Goal: Task Accomplishment & Management: Complete application form

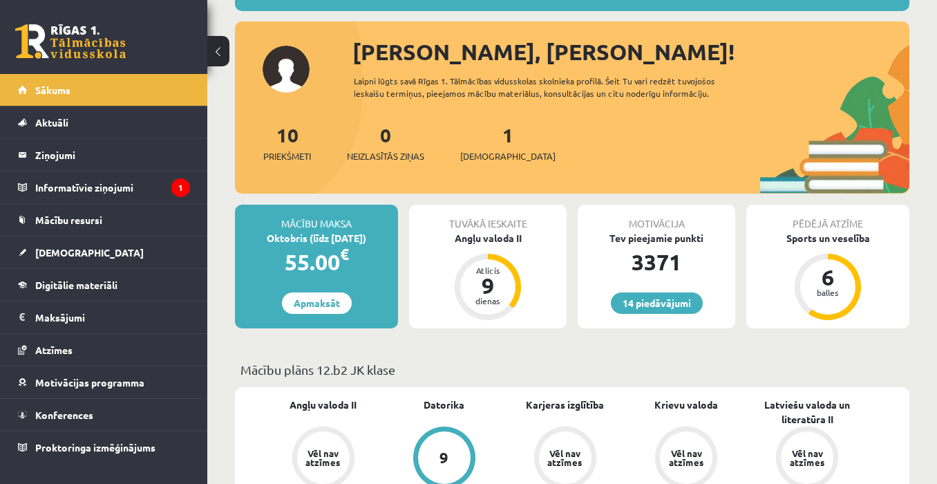
scroll to position [207, 0]
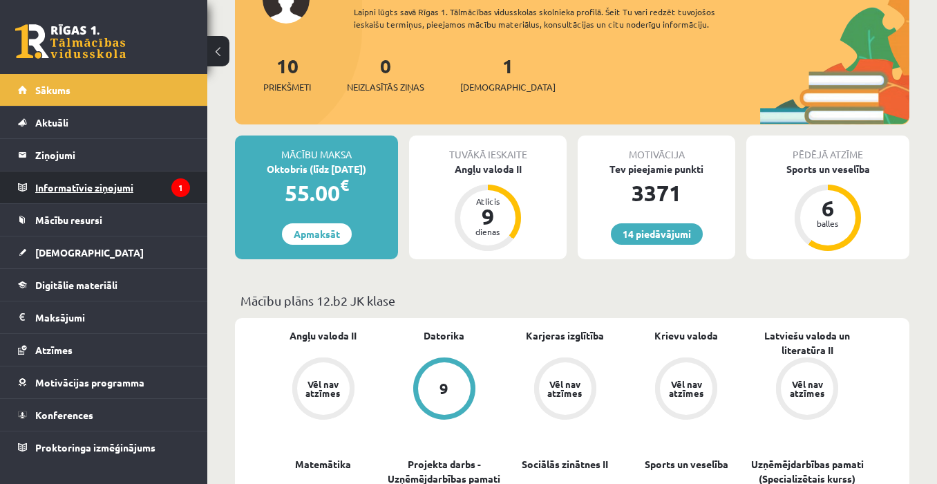
click at [70, 178] on legend "Informatīvie ziņojumi 1" at bounding box center [112, 187] width 155 height 32
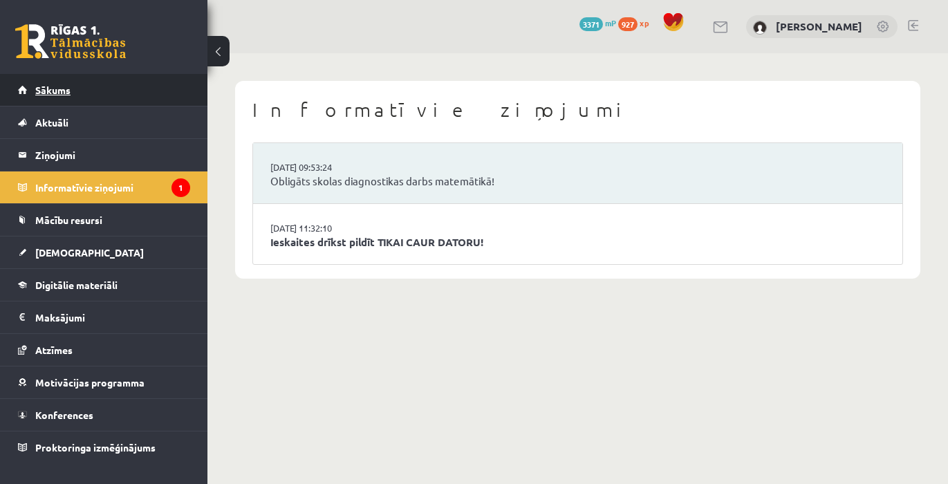
click at [94, 95] on link "Sākums" at bounding box center [104, 90] width 172 height 32
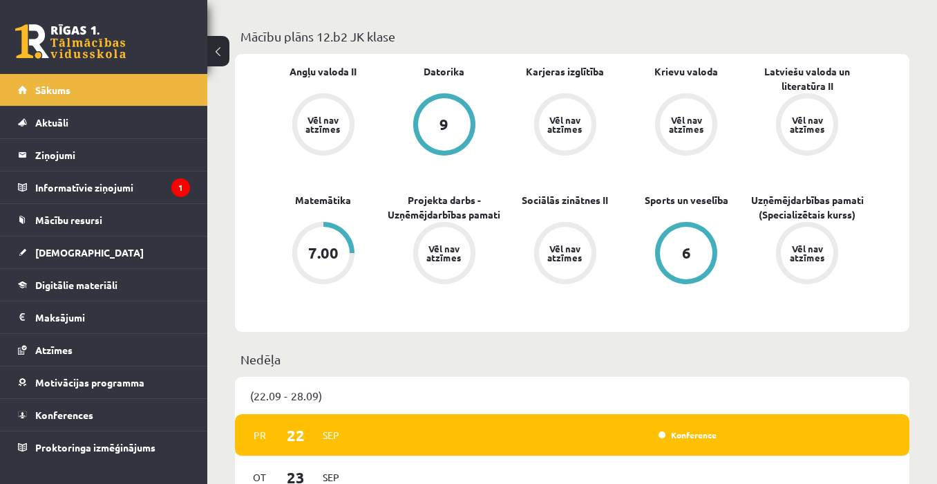
scroll to position [415, 0]
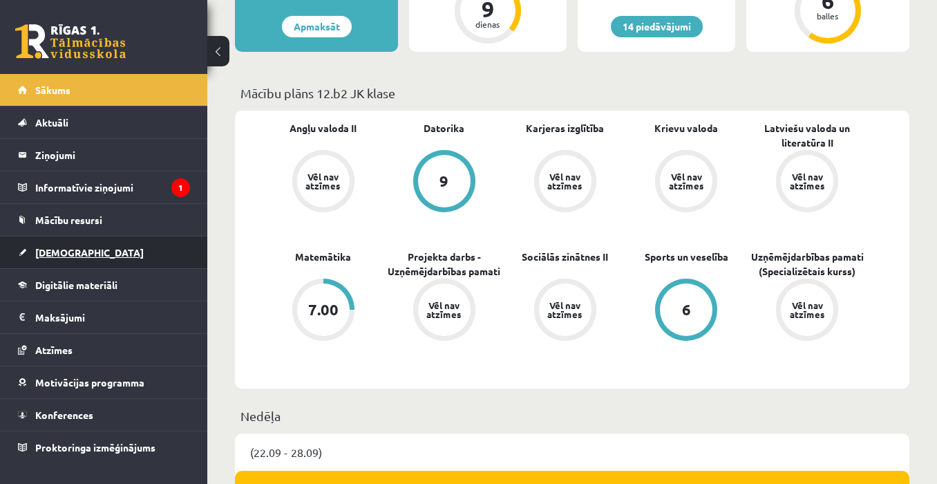
click at [113, 248] on link "[DEMOGRAPHIC_DATA]" at bounding box center [104, 252] width 172 height 32
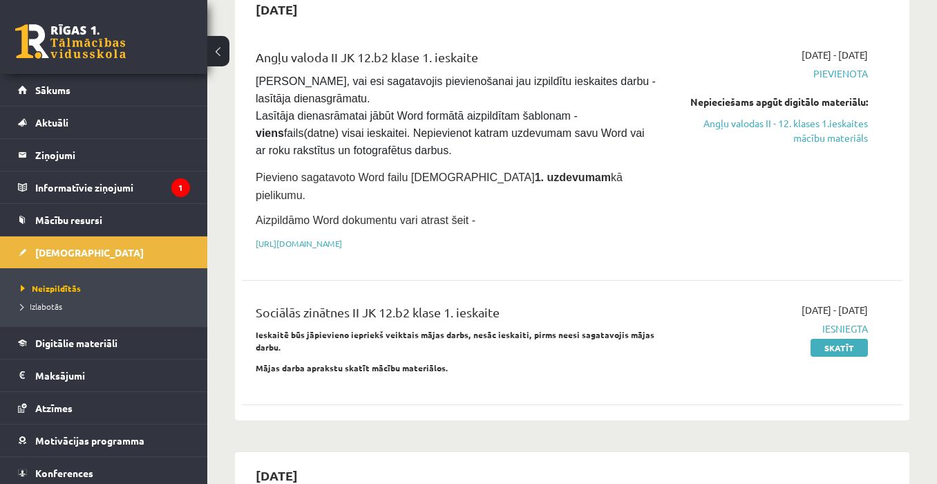
scroll to position [138, 0]
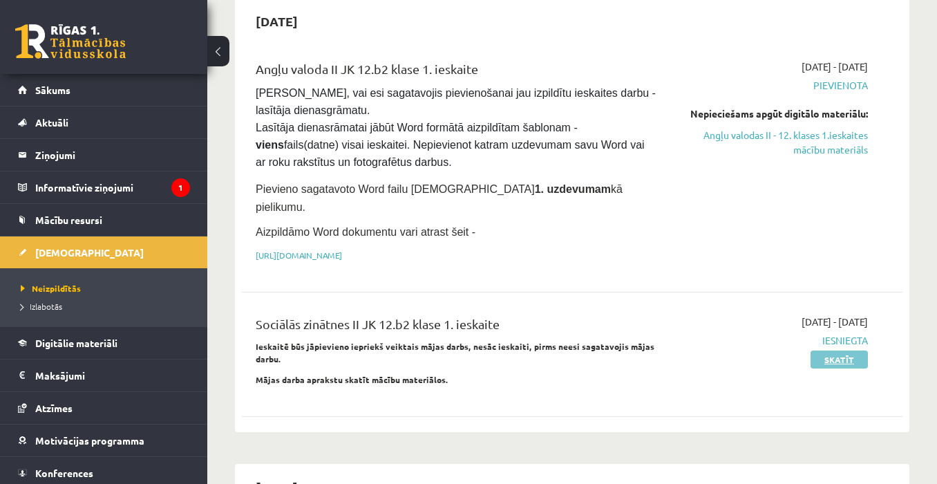
click at [825, 350] on link "Skatīt" at bounding box center [839, 359] width 57 height 18
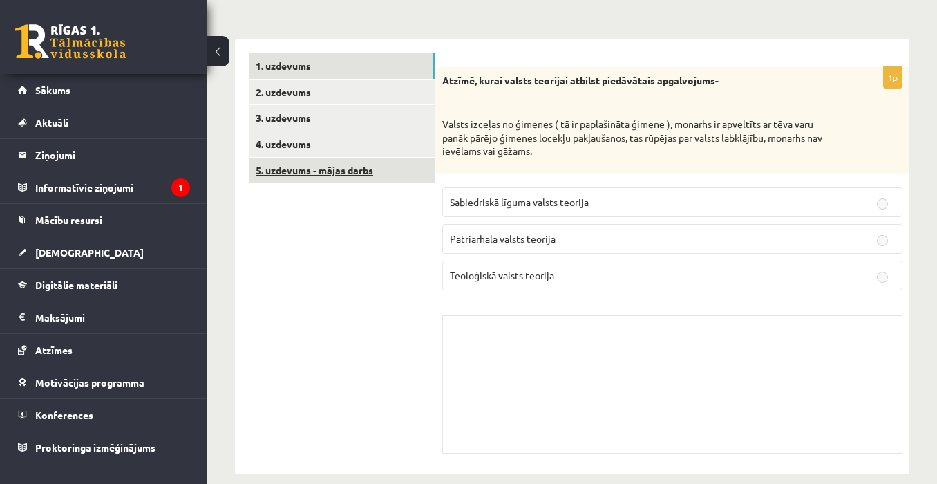
click at [308, 158] on link "5. uzdevums - mājas darbs" at bounding box center [342, 171] width 186 height 26
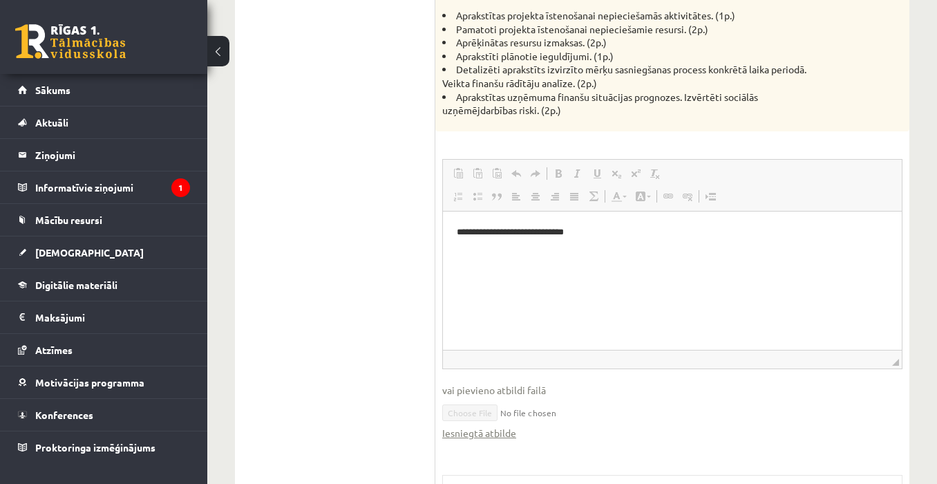
scroll to position [1175, 0]
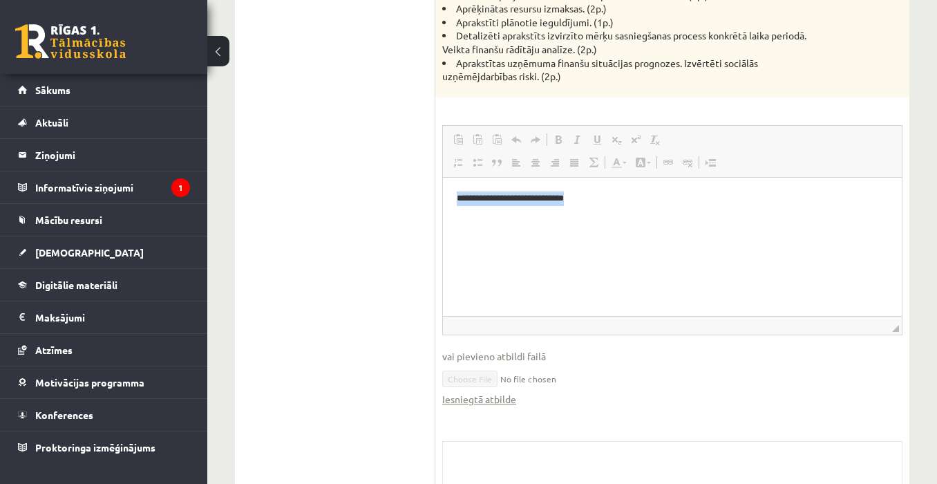
drag, startPoint x: 580, startPoint y: 198, endPoint x: 448, endPoint y: 209, distance: 132.5
click at [448, 209] on html "**********" at bounding box center [672, 198] width 459 height 42
copy p "**********"
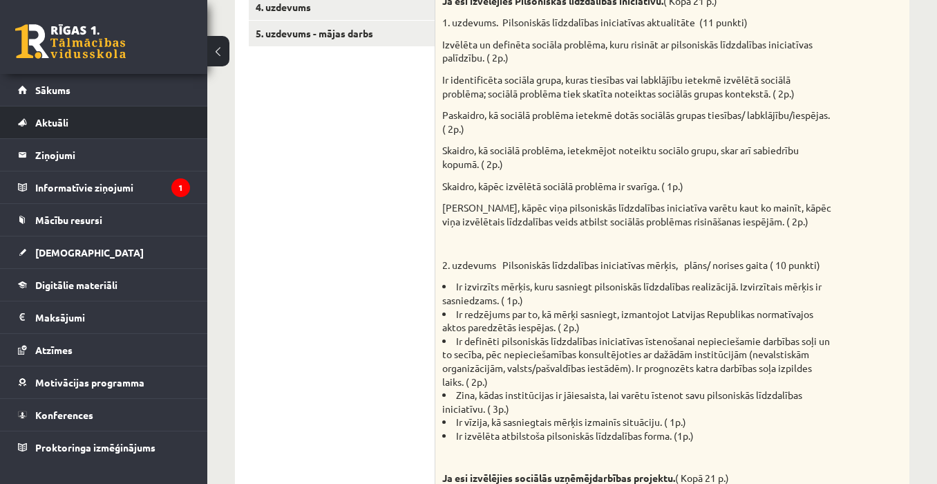
scroll to position [277, 0]
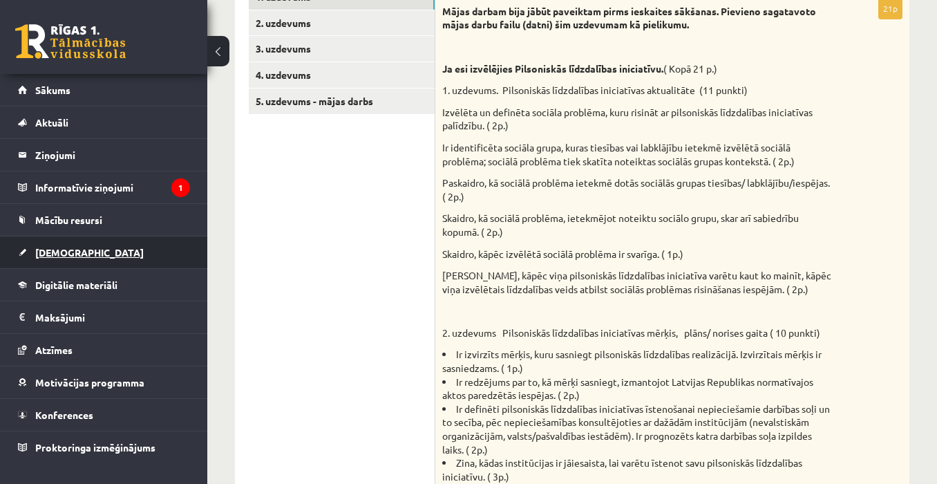
click at [55, 247] on span "[DEMOGRAPHIC_DATA]" at bounding box center [89, 252] width 109 height 12
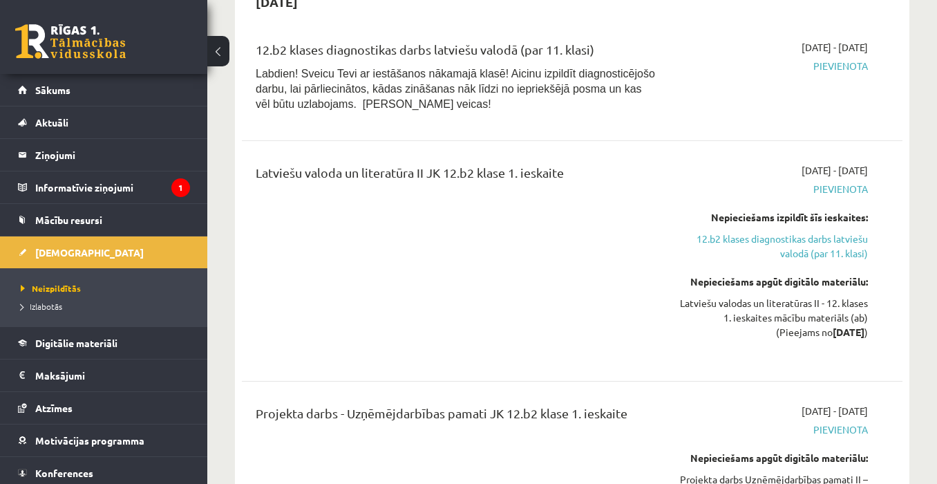
scroll to position [1106, 0]
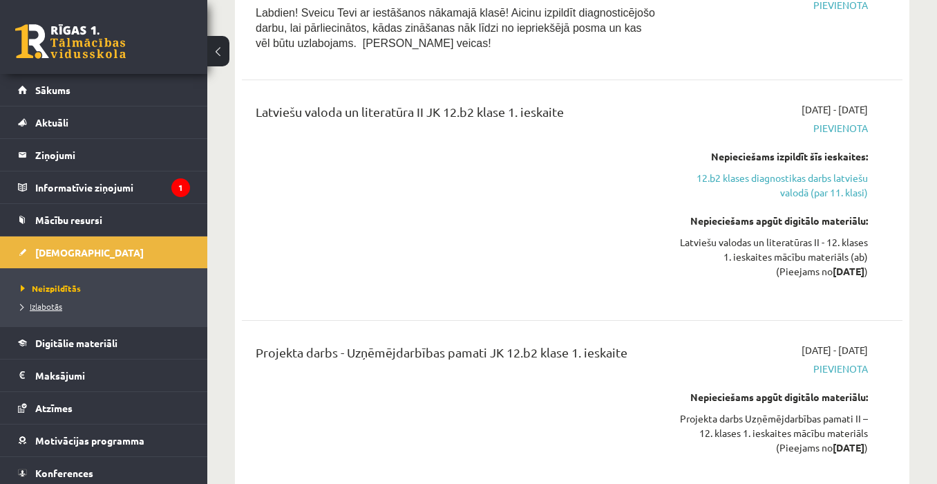
click at [35, 308] on span "Izlabotās" at bounding box center [41, 306] width 41 height 11
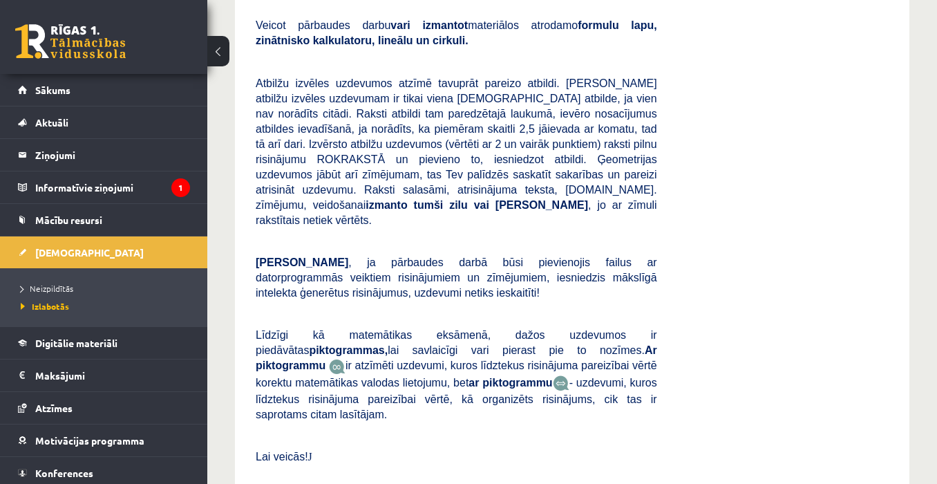
scroll to position [7328, 0]
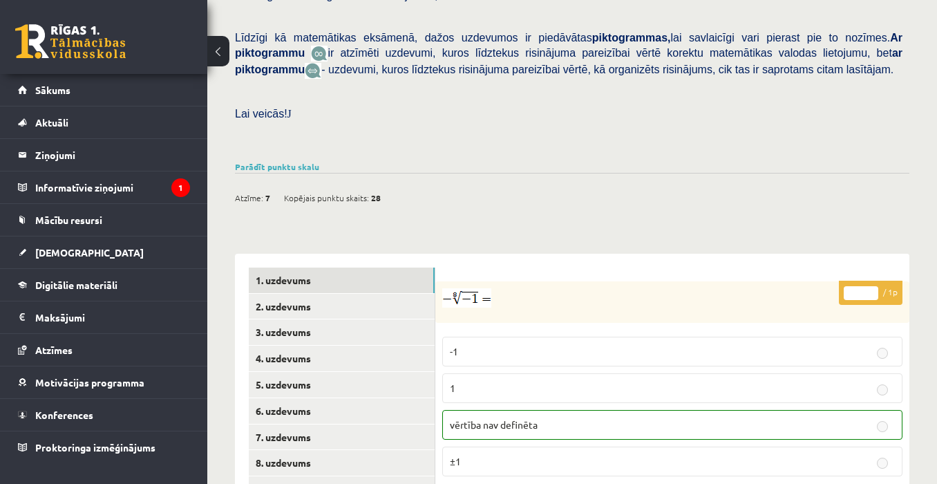
scroll to position [415, 0]
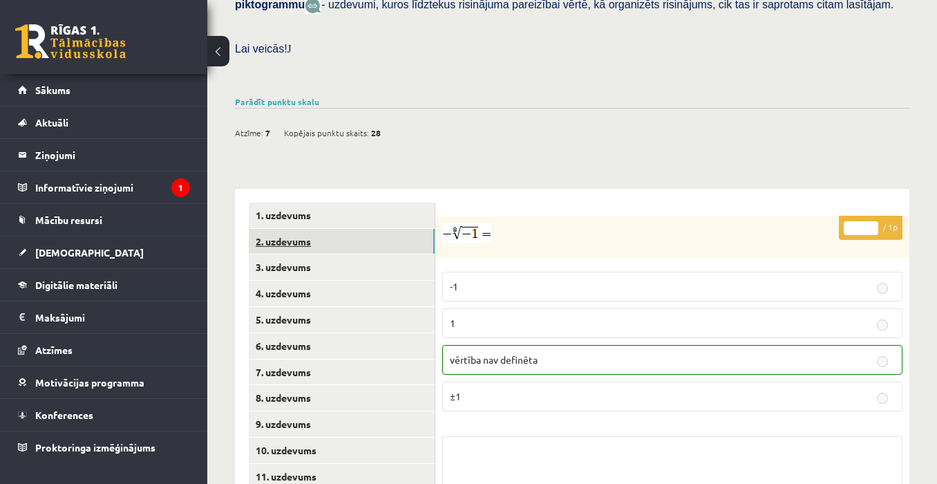
click at [326, 232] on link "2. uzdevums" at bounding box center [342, 242] width 186 height 26
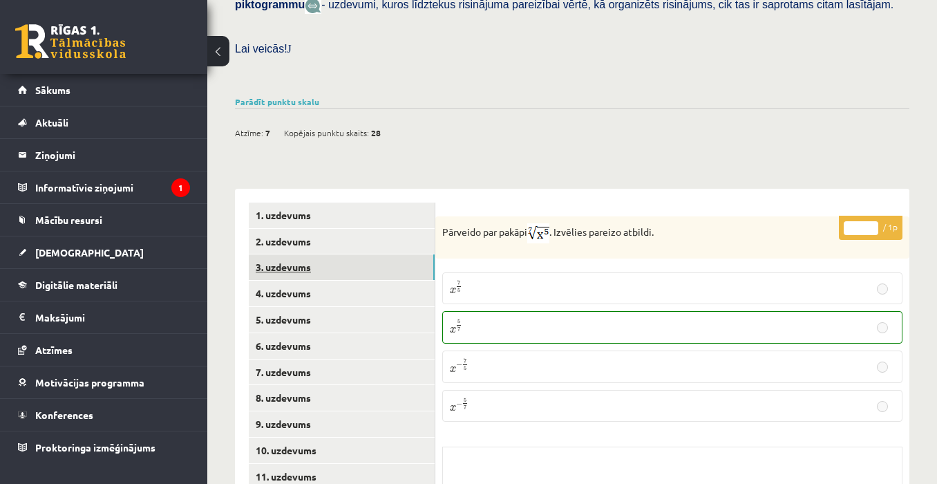
click at [323, 258] on link "3. uzdevums" at bounding box center [342, 267] width 186 height 26
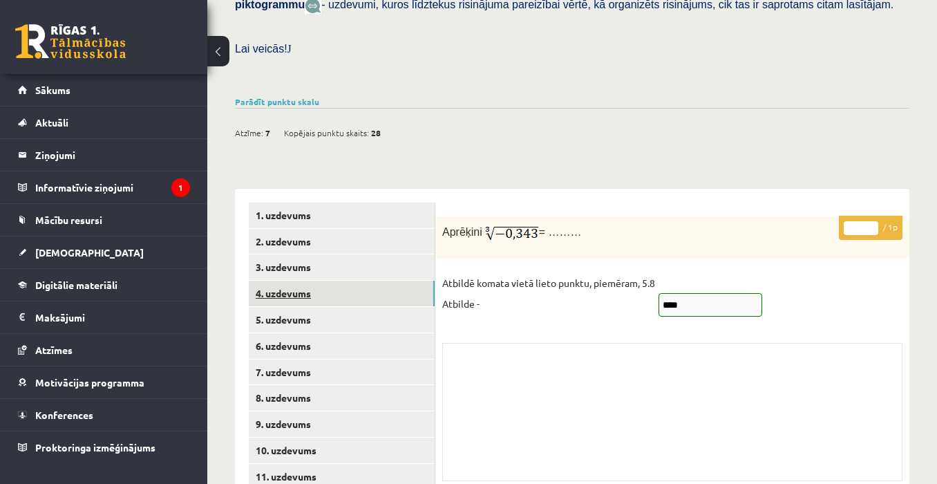
click at [325, 281] on link "4. uzdevums" at bounding box center [342, 294] width 186 height 26
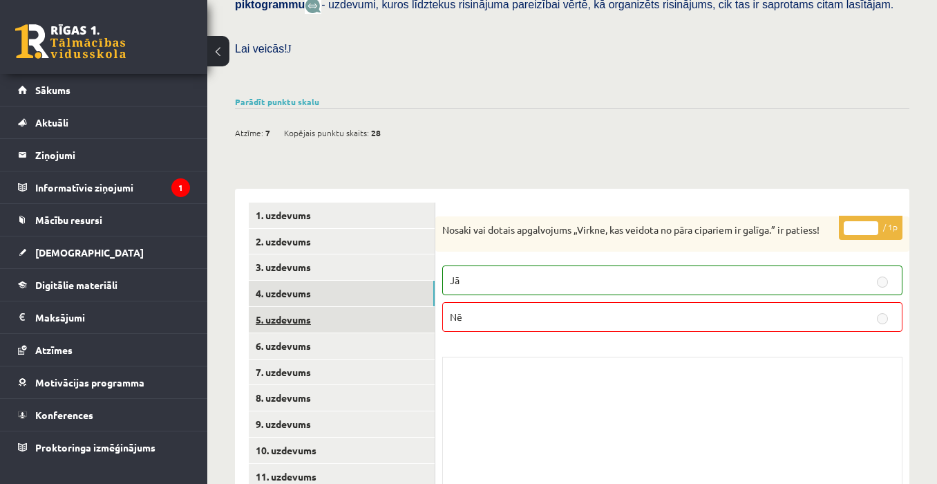
click at [338, 307] on link "5. uzdevums" at bounding box center [342, 320] width 186 height 26
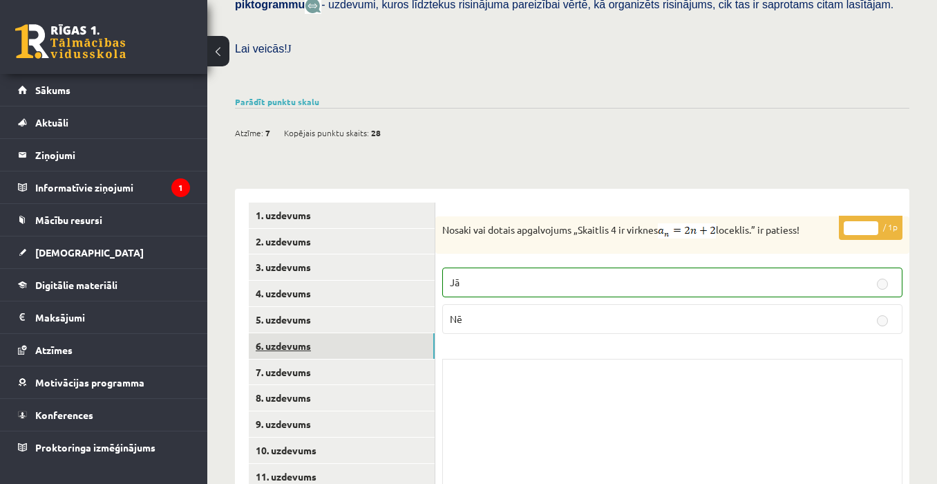
click at [346, 333] on link "6. uzdevums" at bounding box center [342, 346] width 186 height 26
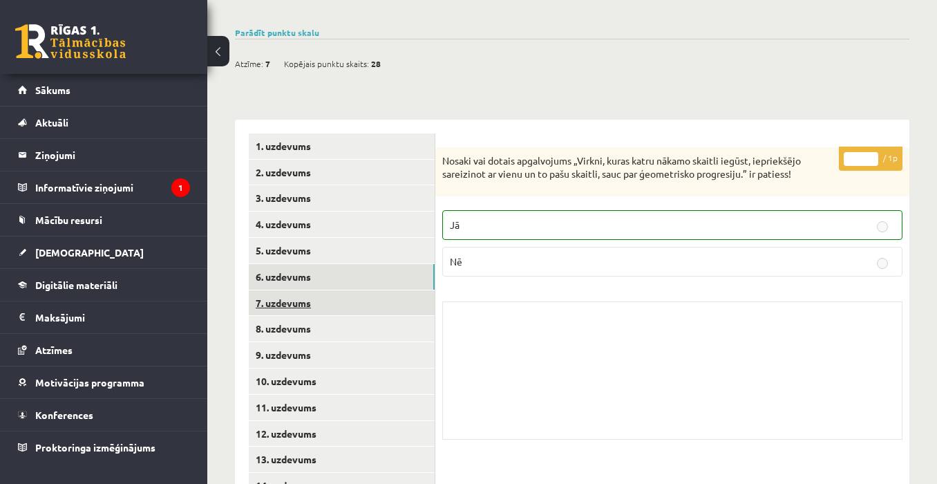
scroll to position [482, 0]
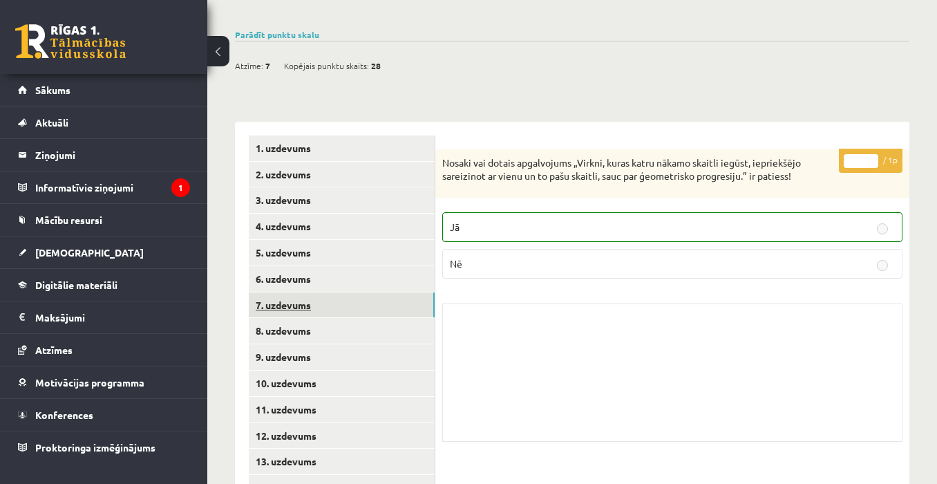
click at [356, 292] on link "7. uzdevums" at bounding box center [342, 305] width 186 height 26
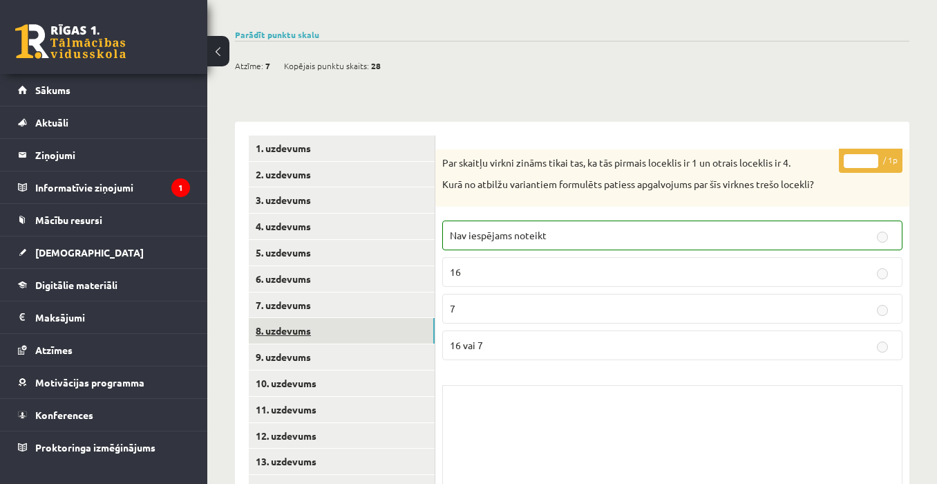
click at [360, 318] on link "8. uzdevums" at bounding box center [342, 331] width 186 height 26
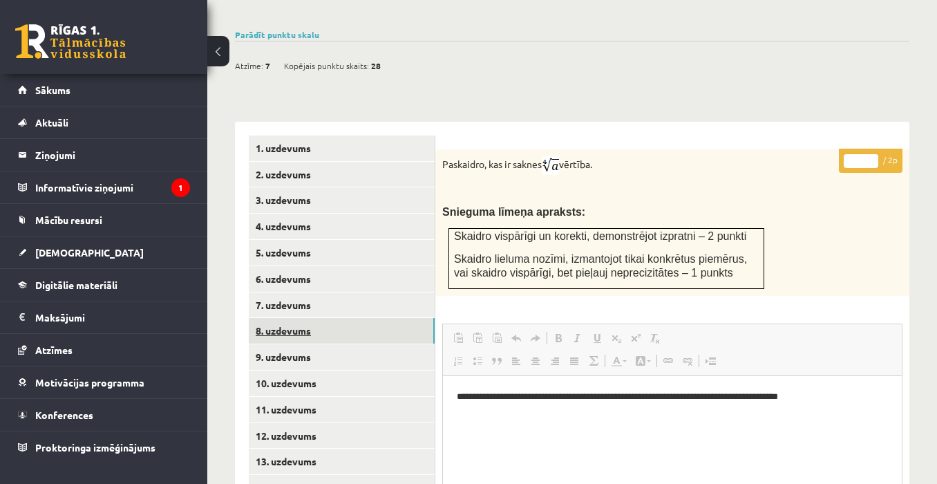
scroll to position [0, 0]
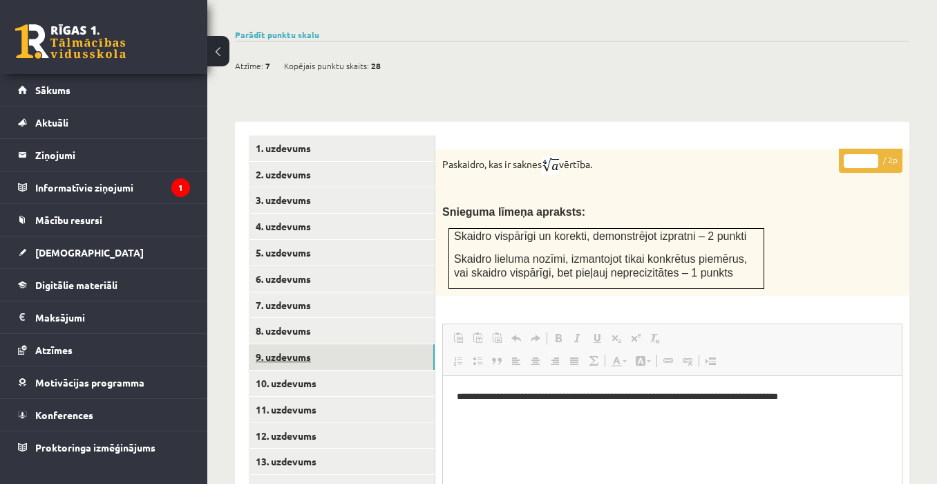
click at [366, 351] on link "9. uzdevums" at bounding box center [342, 357] width 186 height 26
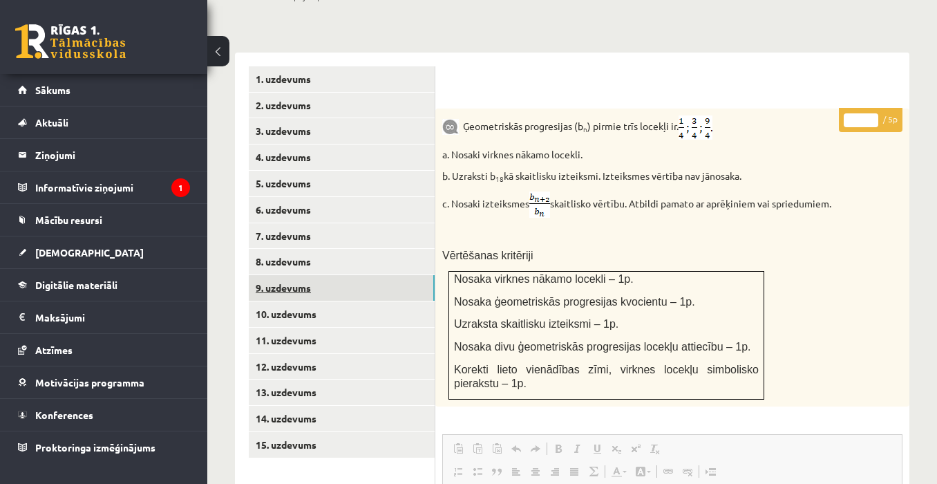
scroll to position [620, 0]
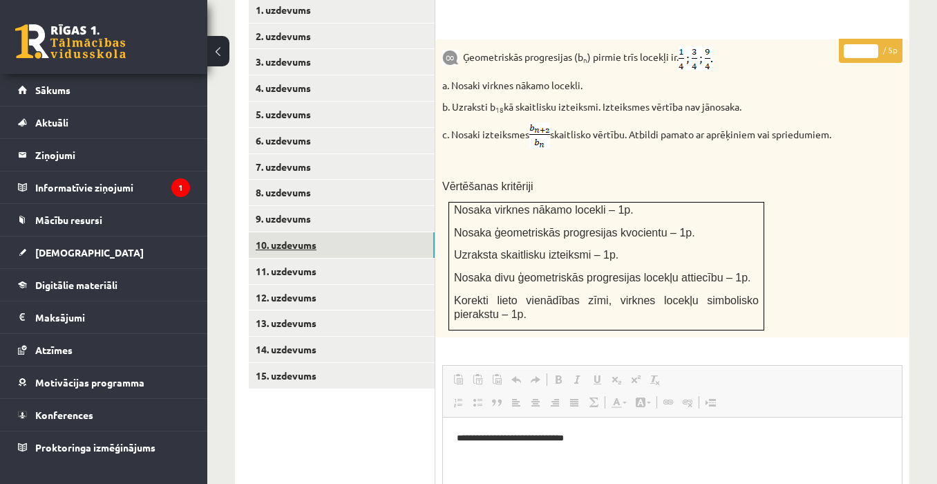
click at [348, 232] on link "10. uzdevums" at bounding box center [342, 245] width 186 height 26
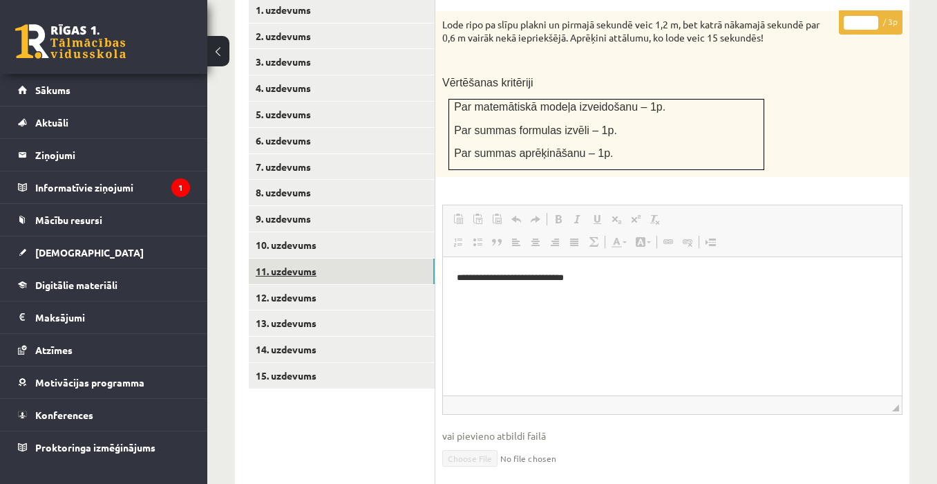
scroll to position [0, 0]
click at [346, 259] on link "11. uzdevums" at bounding box center [342, 272] width 186 height 26
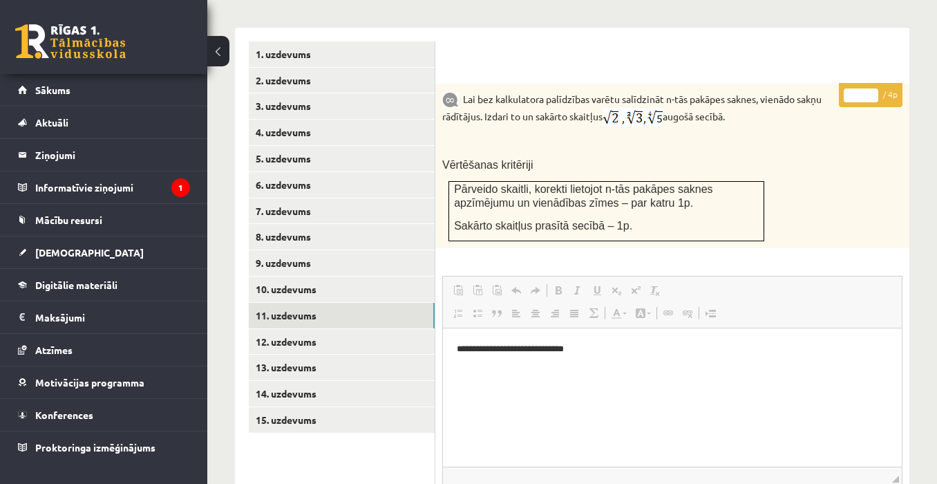
scroll to position [551, 0]
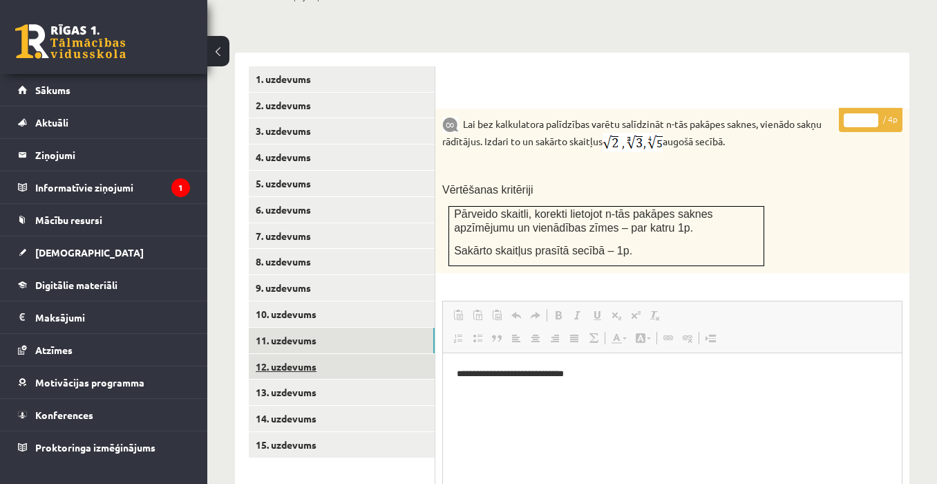
click at [355, 354] on link "12. uzdevums" at bounding box center [342, 367] width 186 height 26
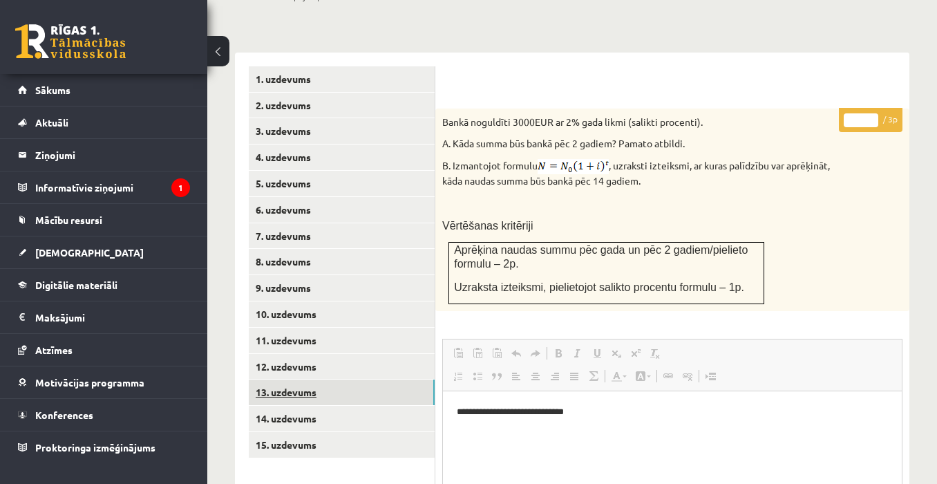
scroll to position [0, 0]
click at [333, 380] on link "13. uzdevums" at bounding box center [342, 393] width 186 height 26
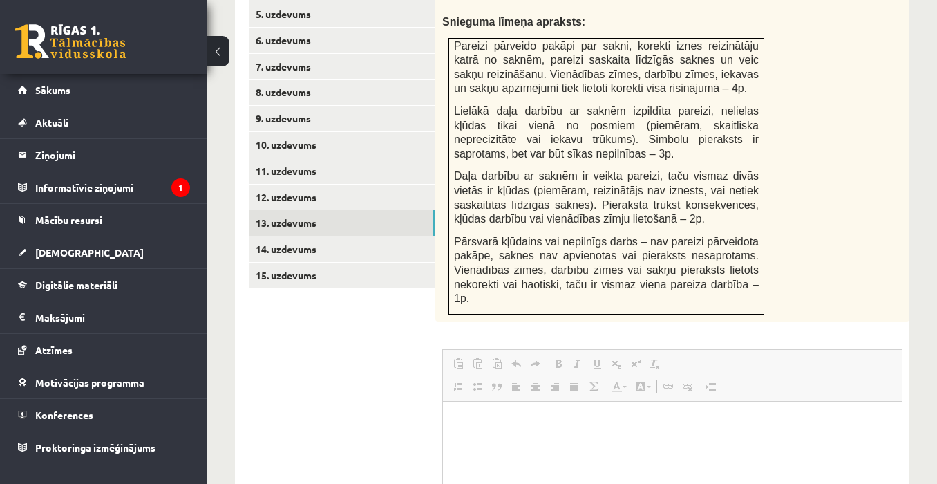
scroll to position [551, 0]
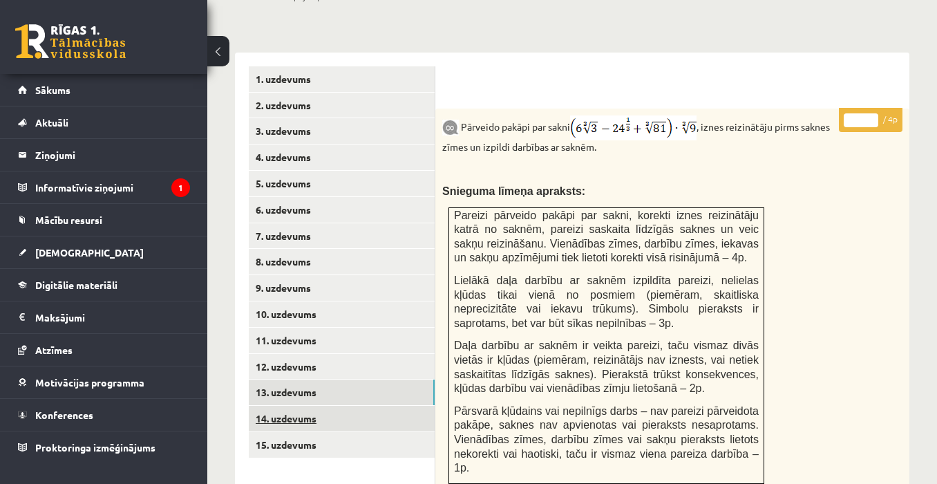
click at [390, 406] on link "14. uzdevums" at bounding box center [342, 419] width 186 height 26
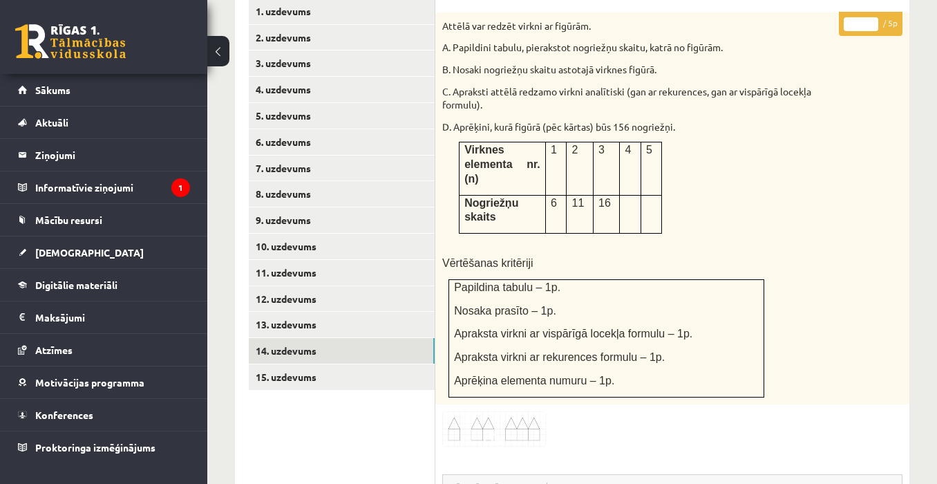
scroll to position [620, 0]
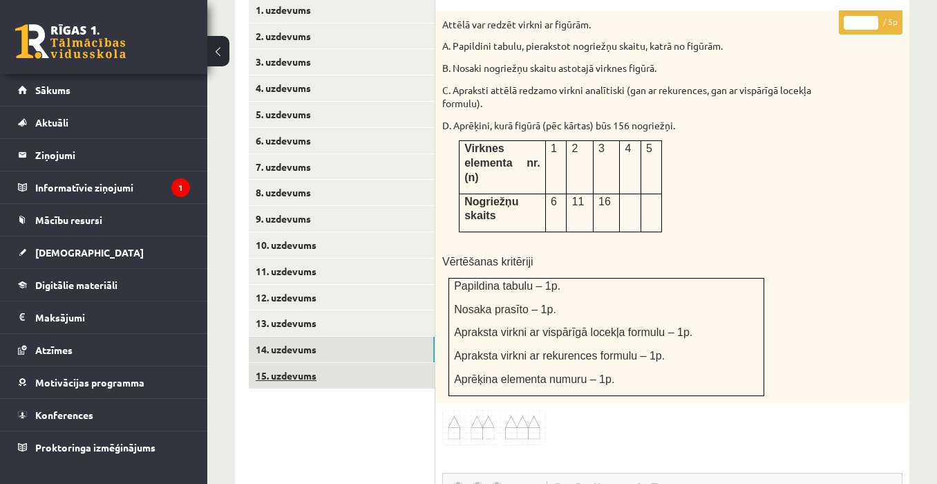
click at [377, 363] on link "15. uzdevums" at bounding box center [342, 376] width 186 height 26
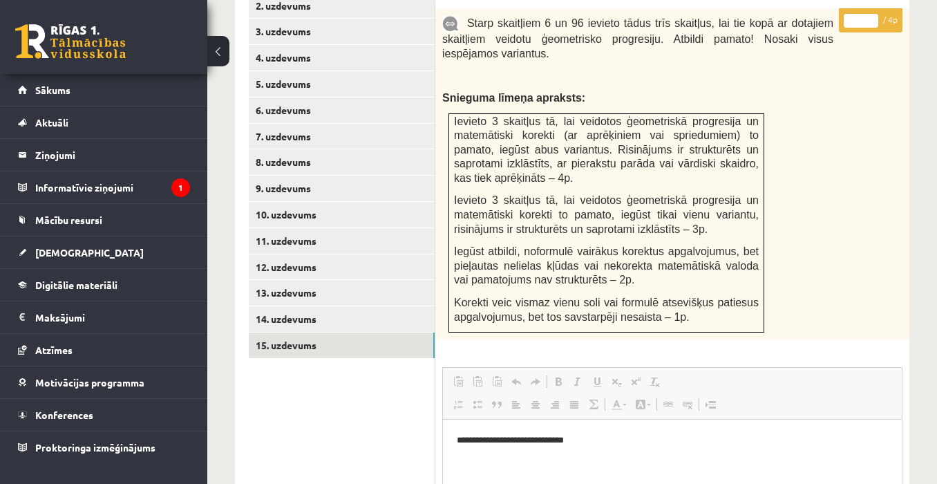
scroll to position [413, 0]
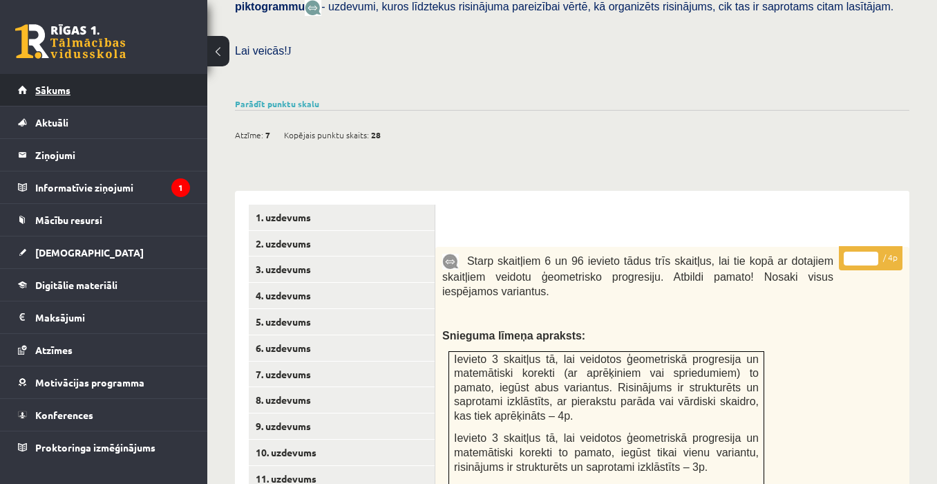
click at [118, 90] on link "Sākums" at bounding box center [104, 90] width 172 height 32
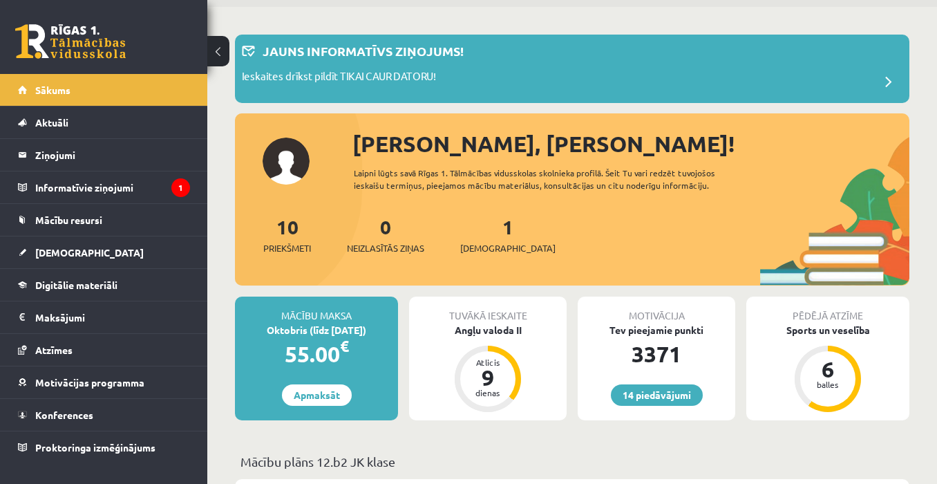
scroll to position [207, 0]
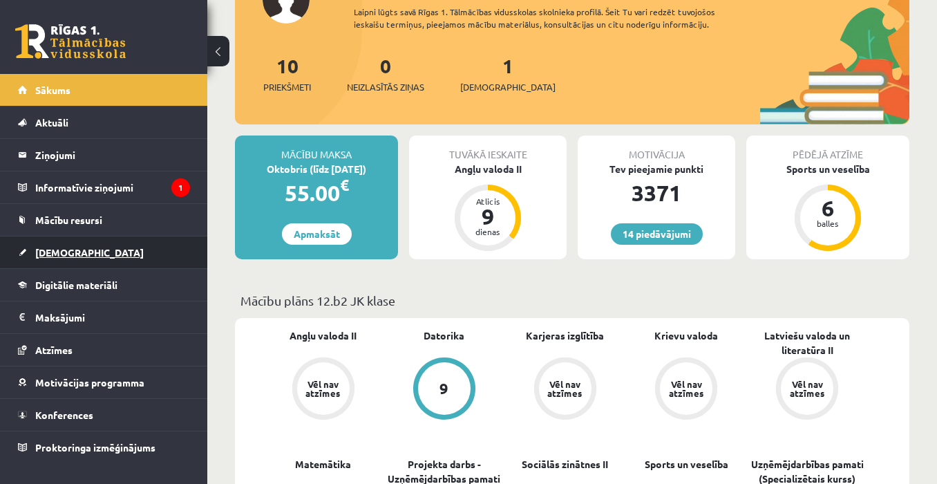
click at [55, 243] on link "[DEMOGRAPHIC_DATA]" at bounding box center [104, 252] width 172 height 32
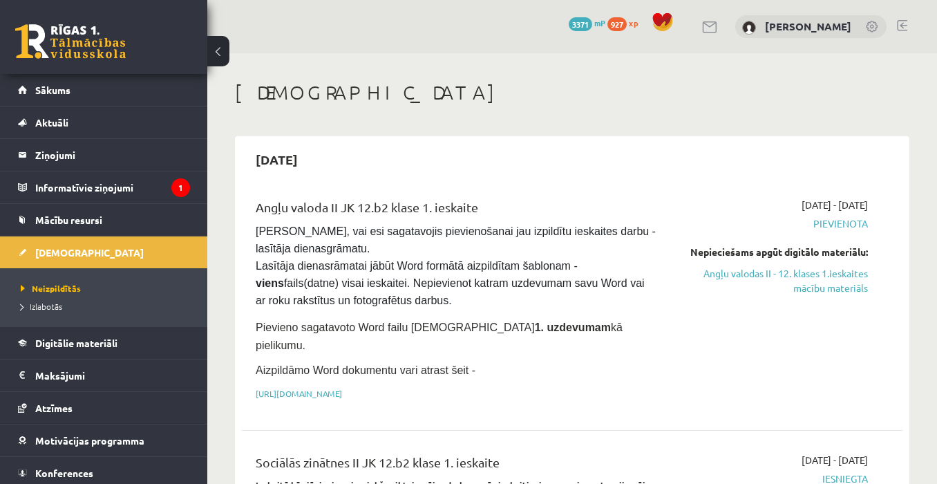
drag, startPoint x: 811, startPoint y: 274, endPoint x: 531, endPoint y: 55, distance: 355.5
click at [811, 273] on link "Angļu valodas II - 12. klases 1.ieskaites mācību materiāls" at bounding box center [773, 280] width 190 height 29
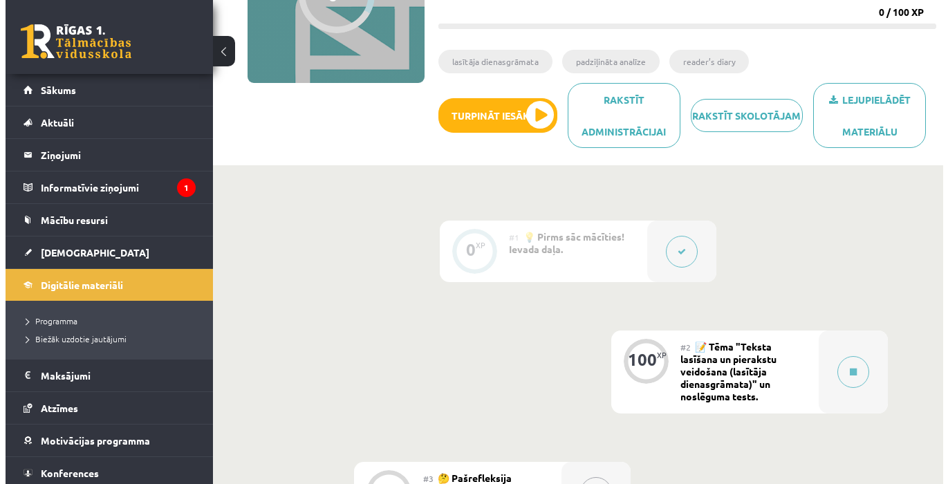
scroll to position [207, 0]
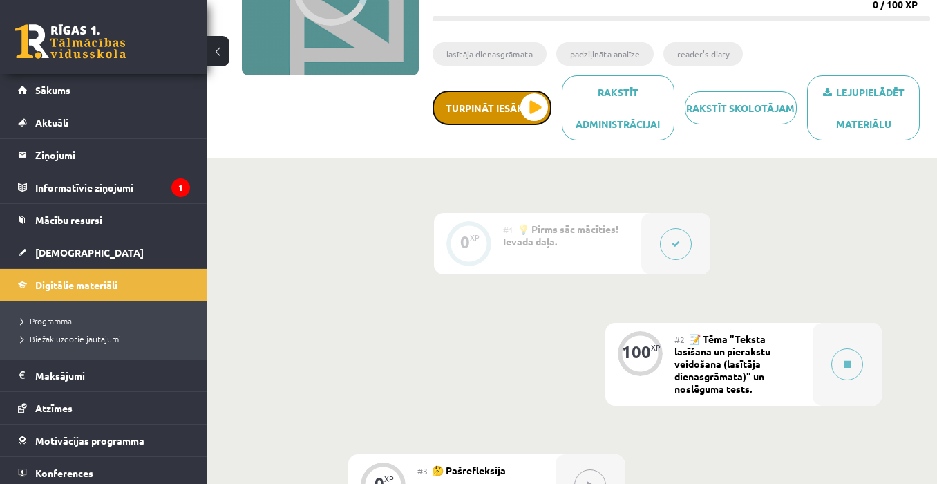
click at [537, 99] on button "Turpināt iesākto" at bounding box center [492, 108] width 119 height 35
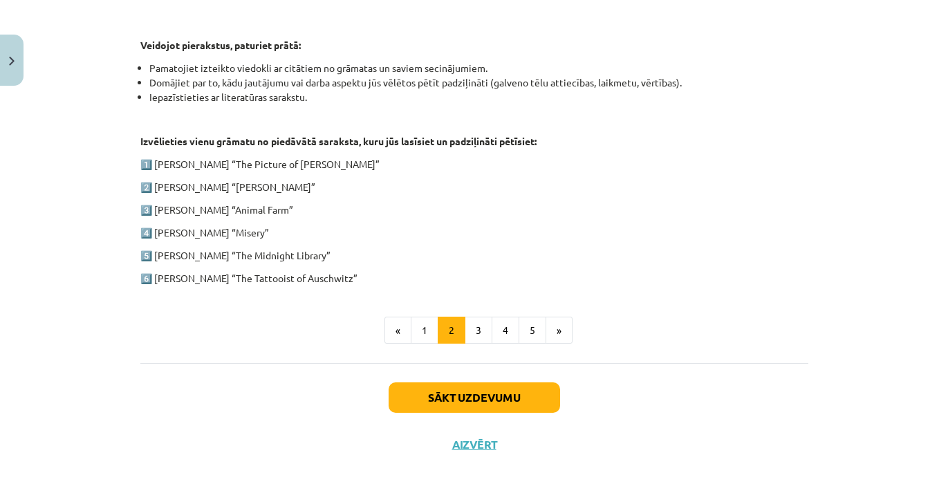
scroll to position [709, 0]
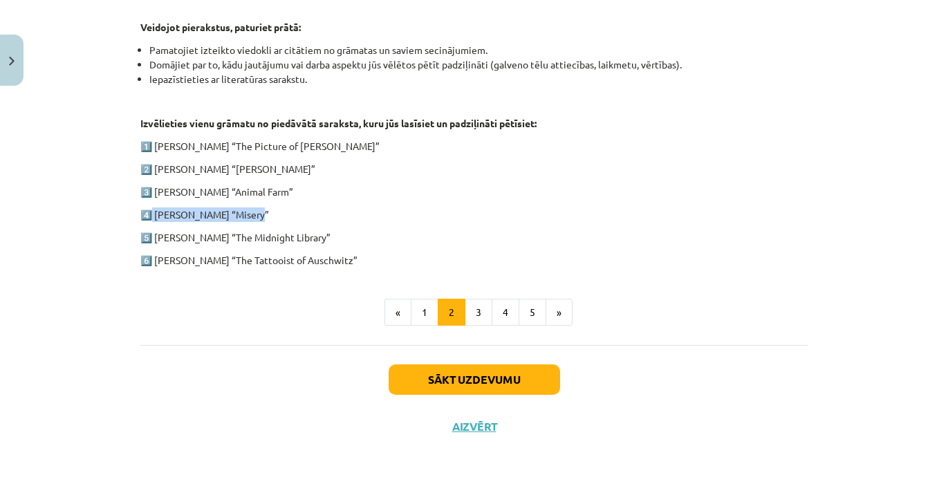
drag, startPoint x: 172, startPoint y: 213, endPoint x: 304, endPoint y: 203, distance: 132.4
copy p "[PERSON_NAME] “Misery”"
click at [409, 212] on p "4️⃣ [PERSON_NAME] “Misery”" at bounding box center [474, 214] width 668 height 15
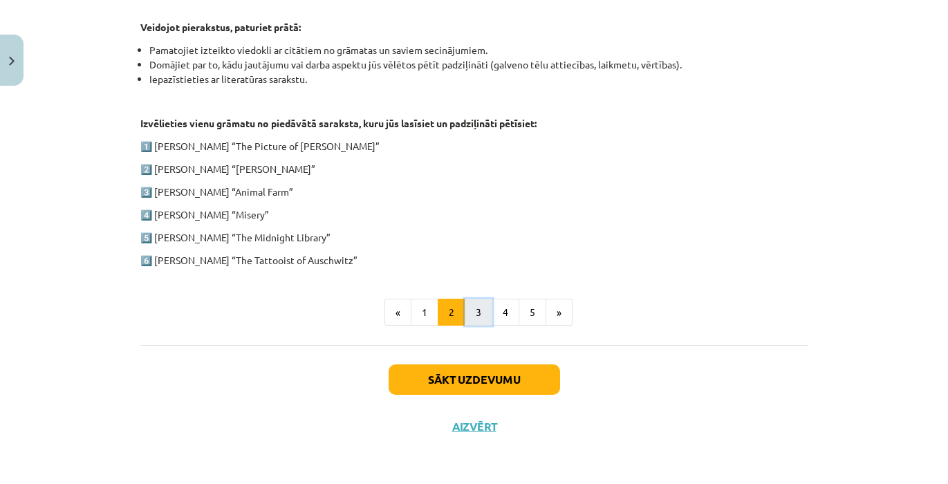
click at [479, 312] on button "3" at bounding box center [479, 313] width 28 height 28
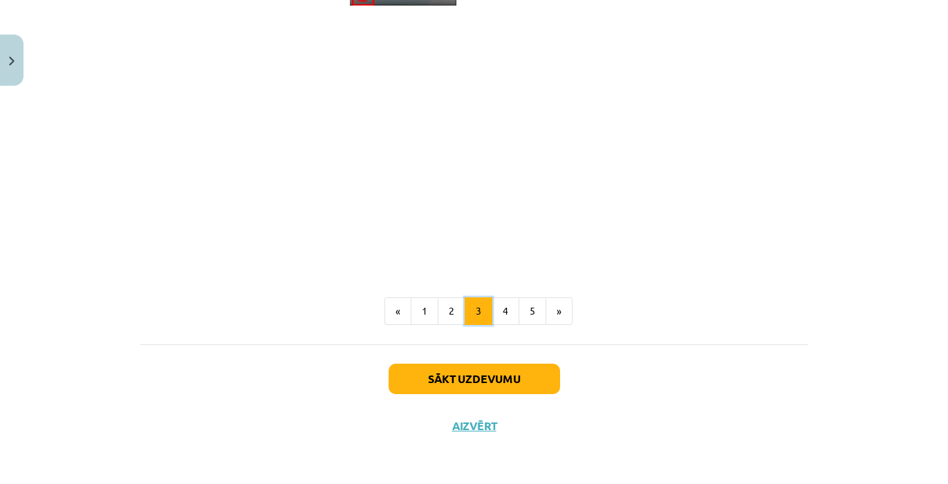
scroll to position [1179, 0]
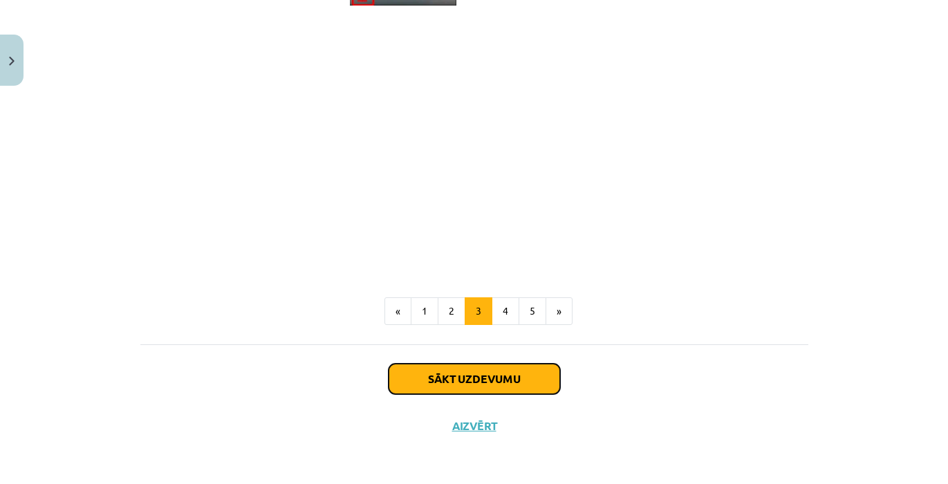
click at [527, 366] on button "Sākt uzdevumu" at bounding box center [474, 379] width 171 height 30
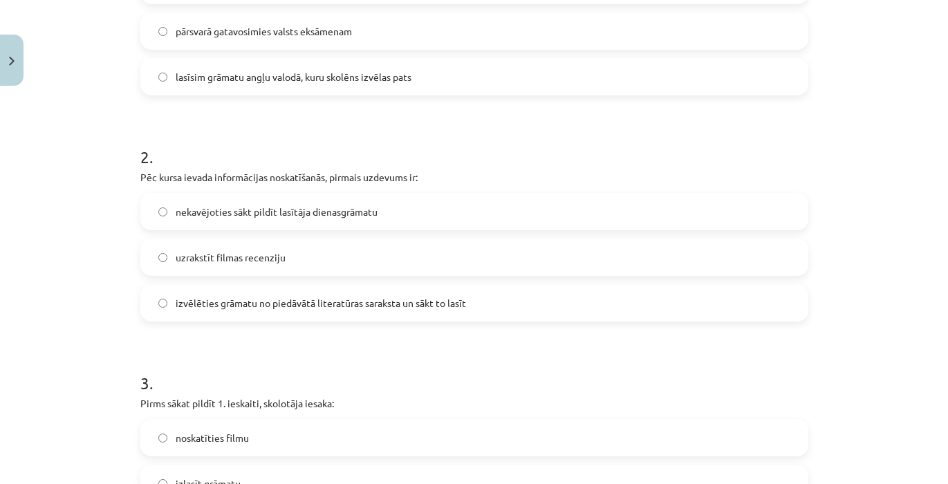
scroll to position [449, 0]
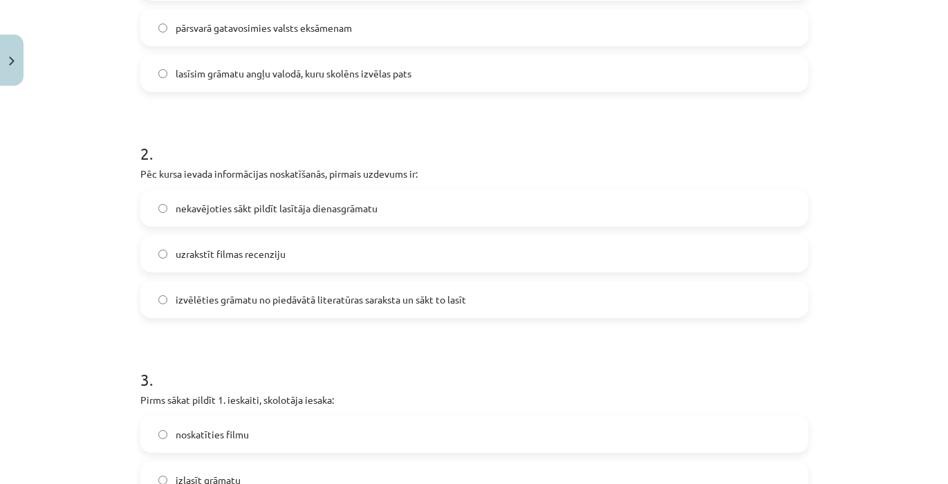
click at [273, 315] on label "izvēlēties grāmatu no piedāvātā literatūras saraksta un sākt to lasīt" at bounding box center [474, 299] width 665 height 35
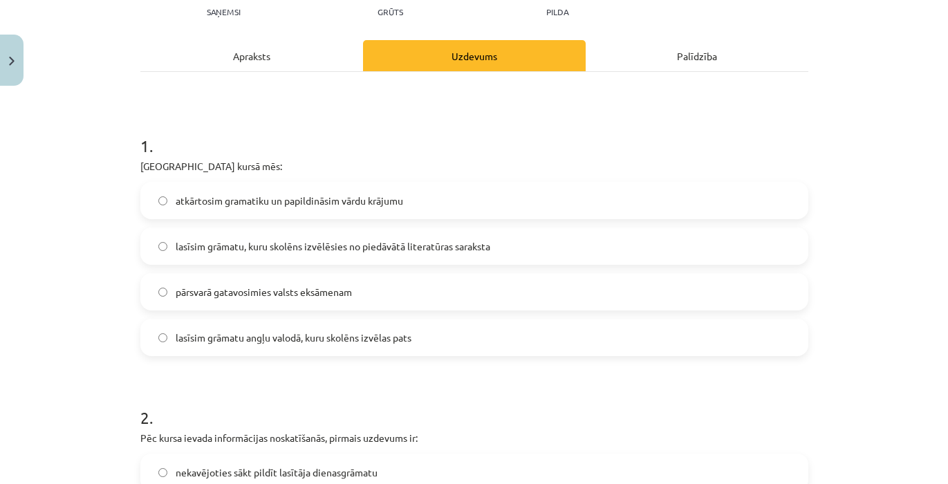
scroll to position [173, 0]
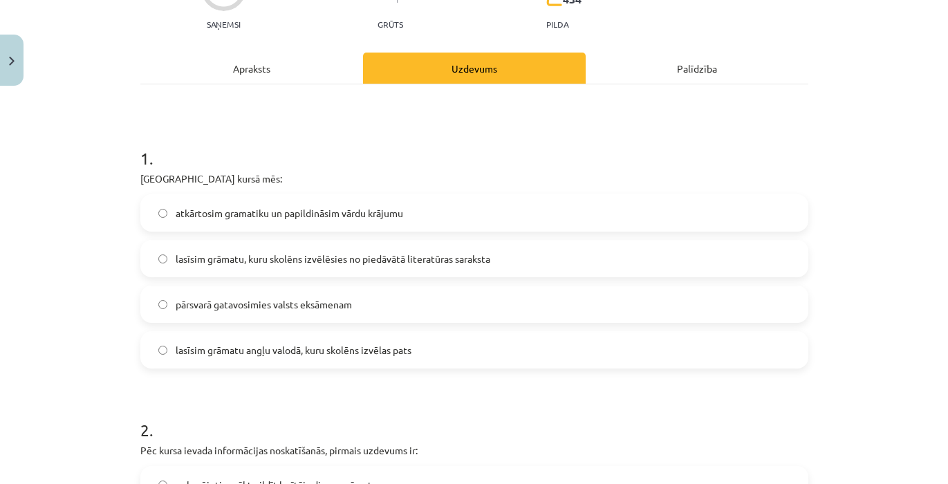
drag, startPoint x: 436, startPoint y: 260, endPoint x: 333, endPoint y: 267, distance: 103.9
click at [333, 267] on label "lasīsim grāmatu, kuru skolēns izvēlēsies no piedāvātā literatūras saraksta" at bounding box center [474, 258] width 665 height 35
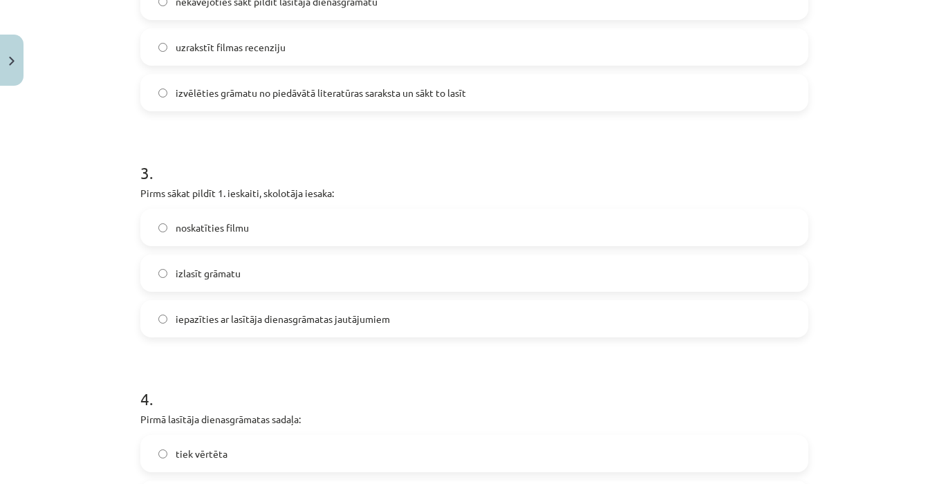
scroll to position [657, 0]
click at [232, 329] on label "iepazīties ar lasītāja dienasgrāmatas jautājumiem" at bounding box center [474, 318] width 665 height 35
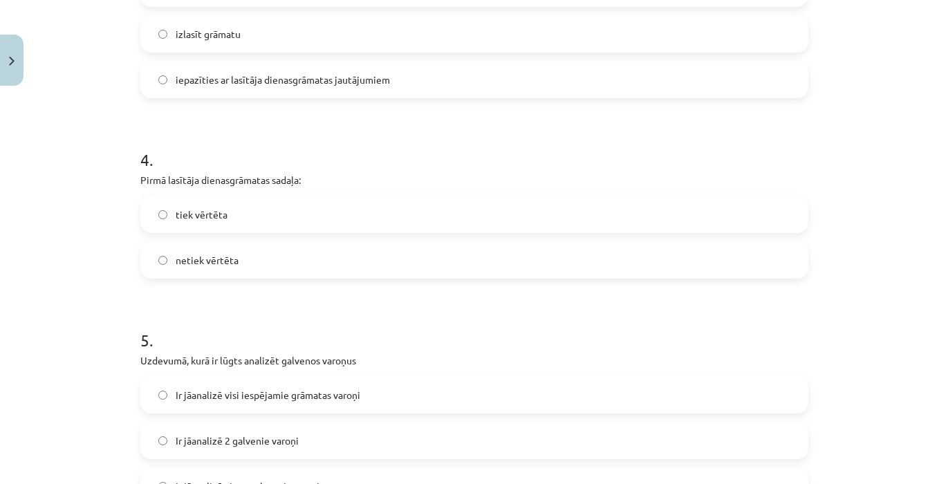
scroll to position [933, 0]
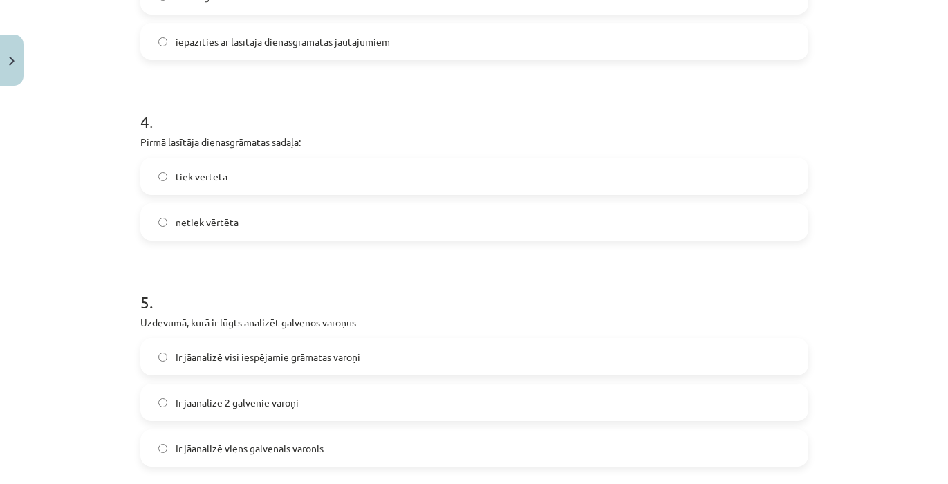
click at [277, 168] on label "tiek vērtēta" at bounding box center [474, 176] width 665 height 35
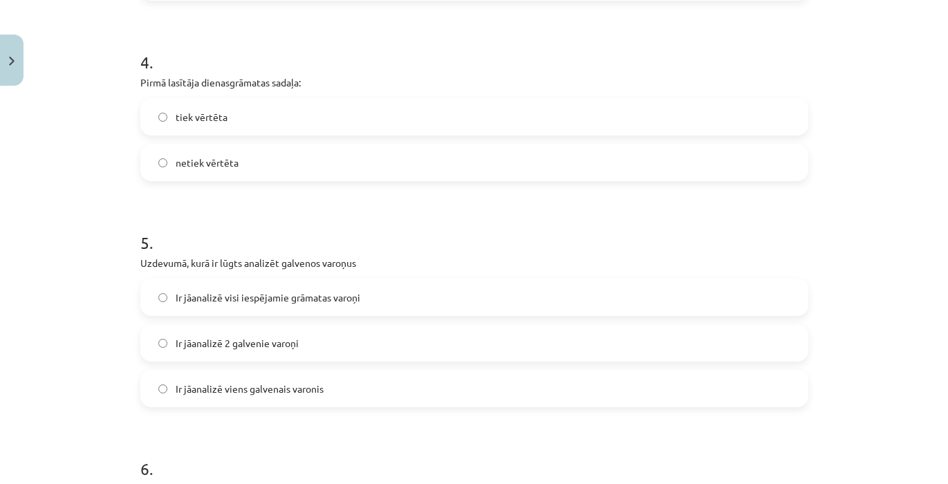
scroll to position [1072, 0]
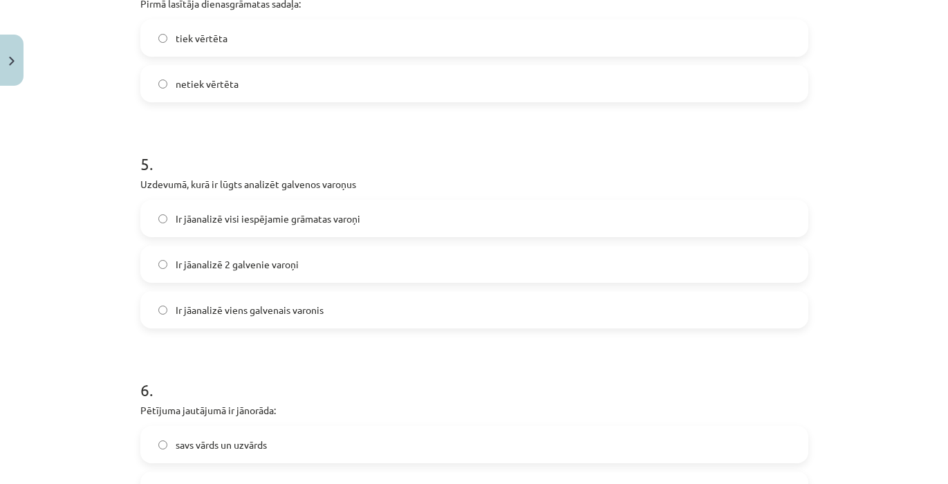
click at [255, 276] on label "Ir jāanalizē 2 galvenie varoņi" at bounding box center [474, 264] width 665 height 35
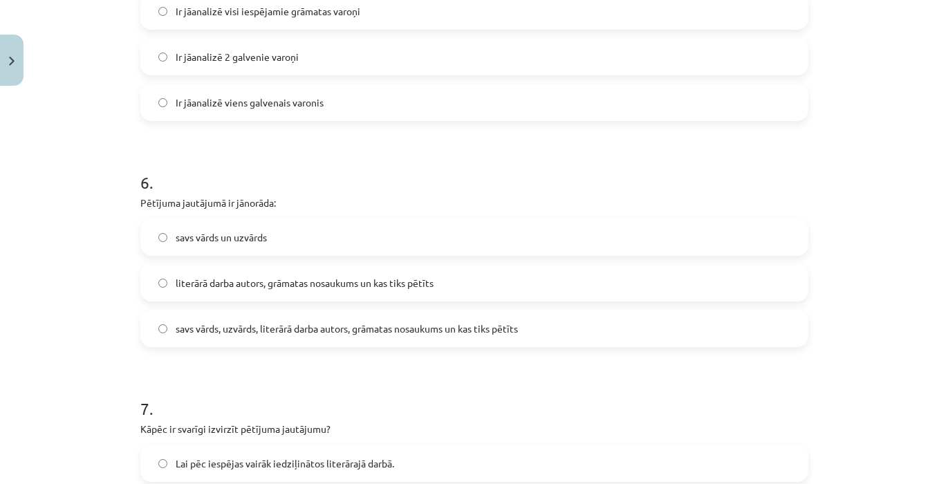
scroll to position [1348, 0]
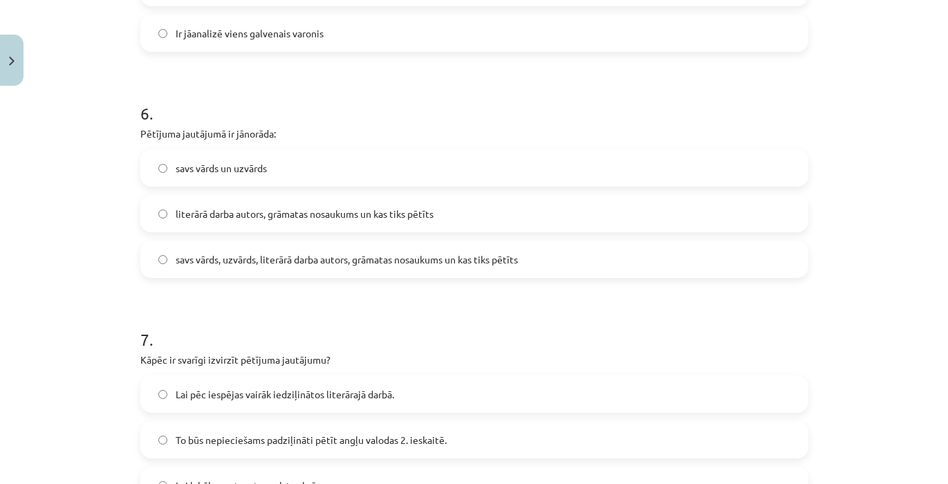
click at [255, 276] on div "savs vārds, uzvārds, literārā darba autors, grāmatas nosaukums un kas tiks pētī…" at bounding box center [474, 259] width 668 height 37
click at [297, 264] on span "savs vārds, uzvārds, literārā darba autors, grāmatas nosaukums un kas tiks pētī…" at bounding box center [347, 259] width 342 height 15
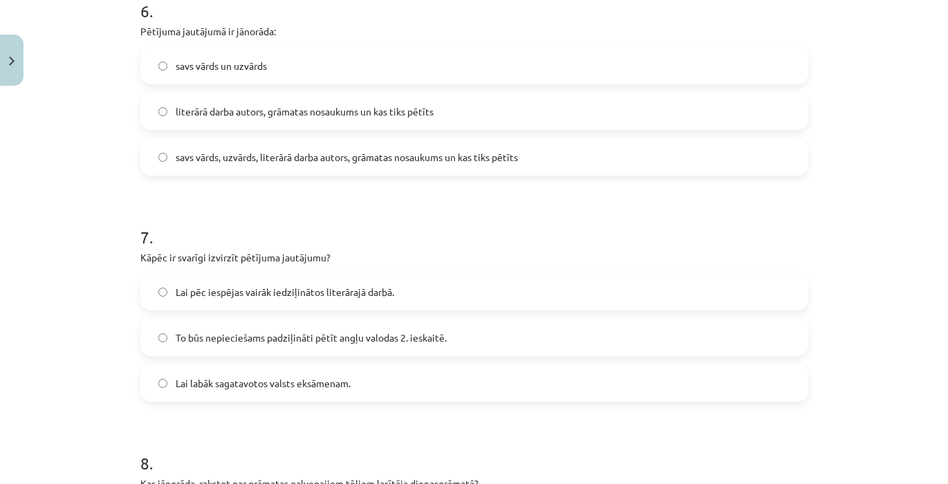
scroll to position [1486, 0]
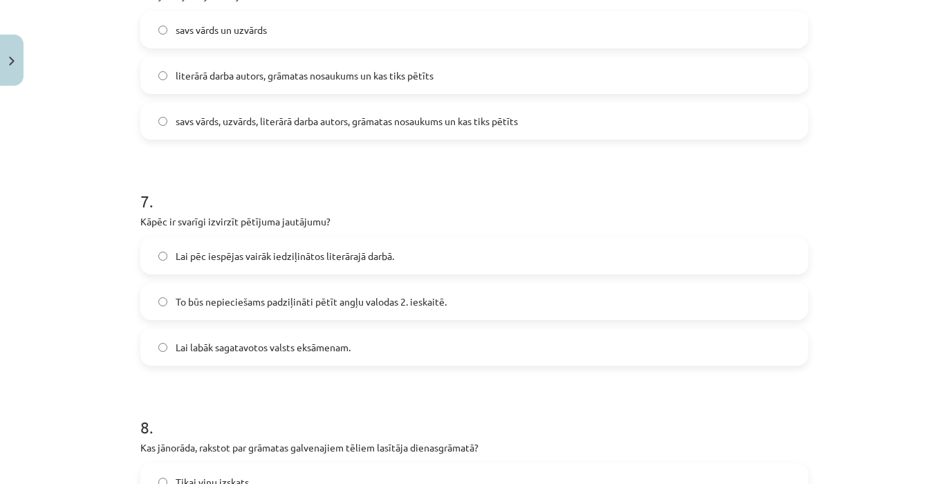
click at [254, 268] on label "Lai pēc iespējas vairāk iedziļinātos literārajā darbā." at bounding box center [474, 255] width 665 height 35
click at [308, 312] on label "To būs nepieciešams padziļināti pētīt angļu valodas 2. ieskaitē." at bounding box center [474, 301] width 665 height 35
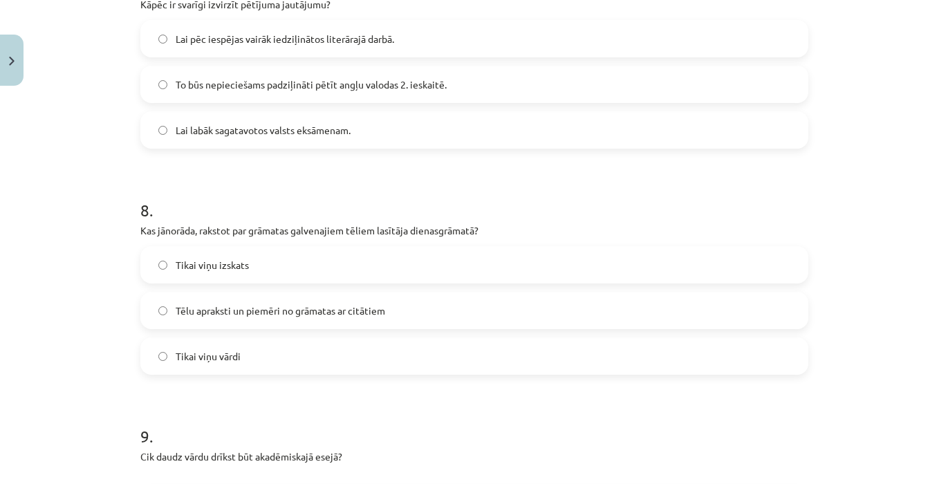
scroll to position [1763, 0]
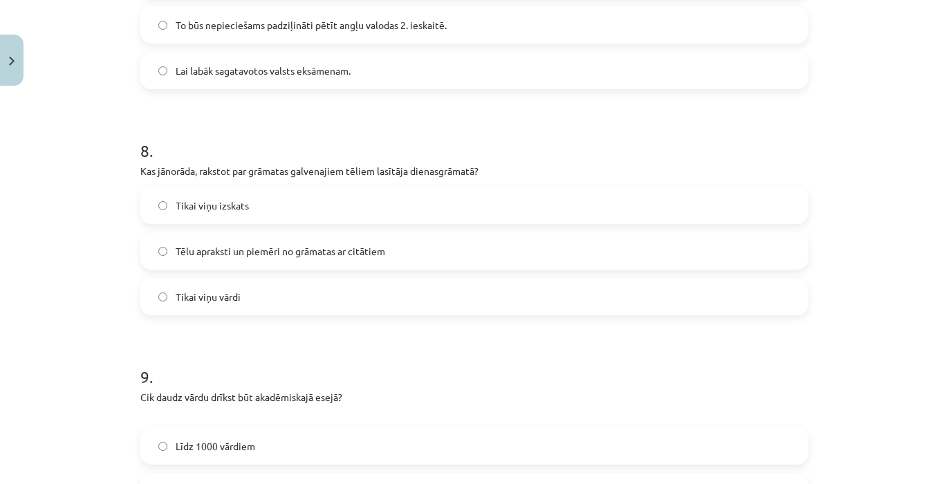
click at [362, 250] on span "Tēlu apraksti un piemēri no grāmatas ar citātiem" at bounding box center [280, 251] width 209 height 15
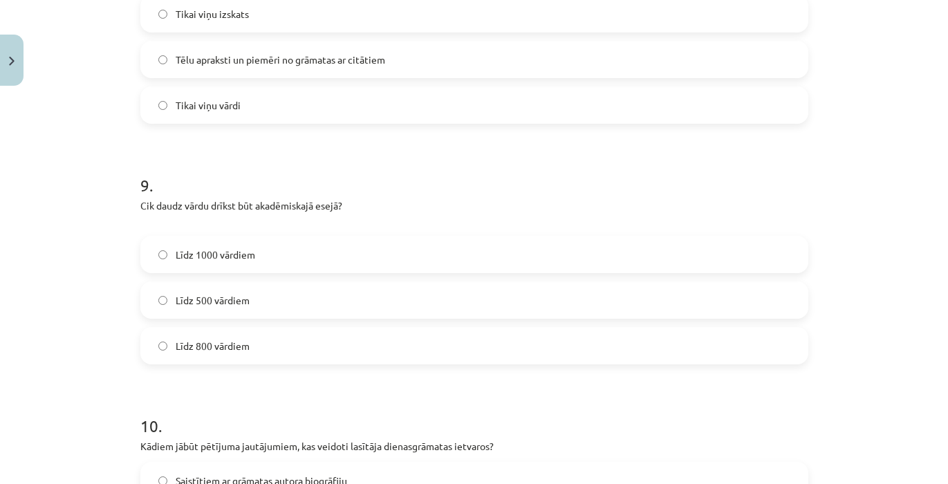
scroll to position [1970, 0]
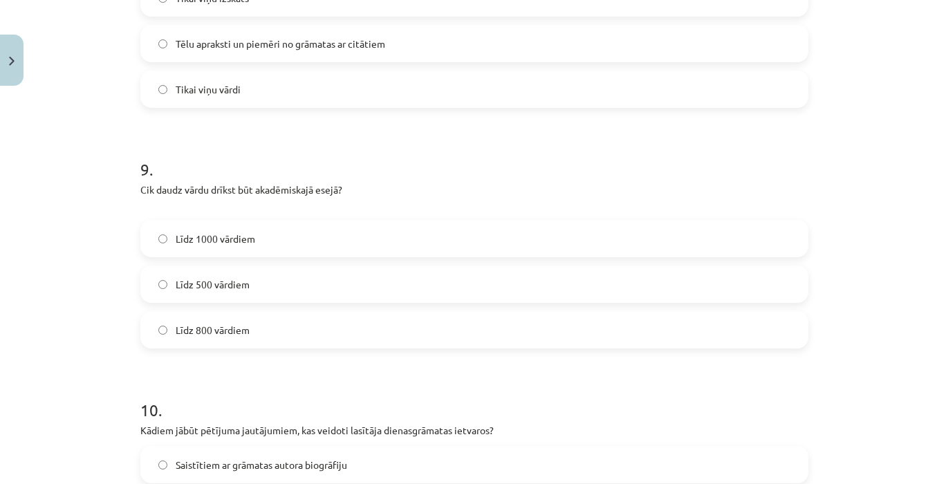
click at [346, 283] on label "Līdz 500 vārdiem" at bounding box center [474, 284] width 665 height 35
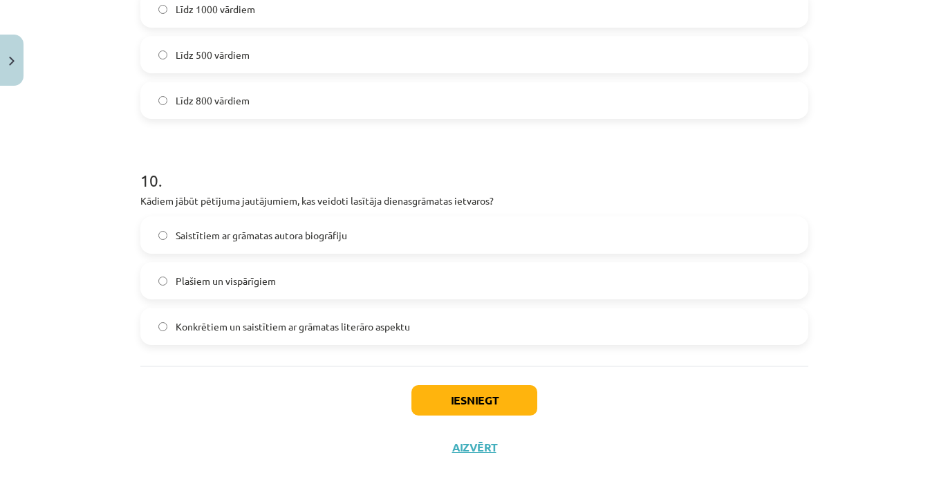
scroll to position [2221, 0]
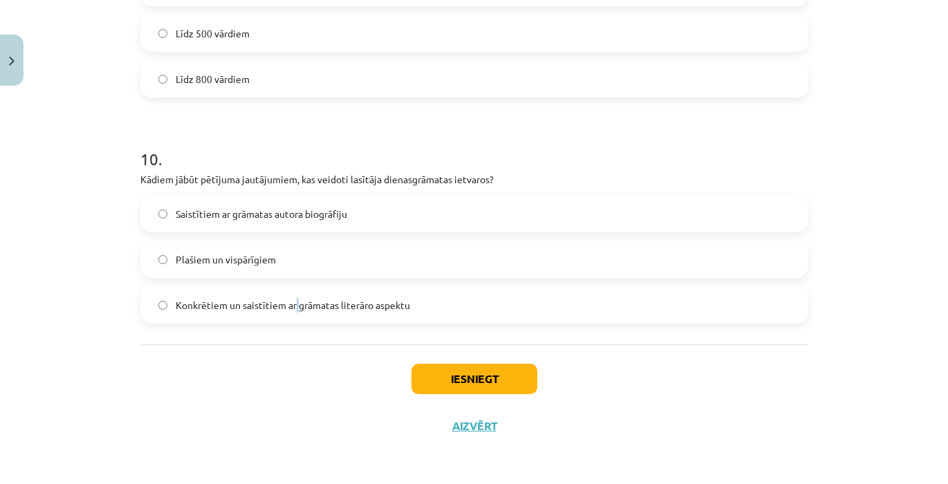
click at [292, 297] on label "Konkrētiem un saistītiem ar grāmatas literāro aspektu" at bounding box center [474, 305] width 665 height 35
click at [503, 378] on button "Iesniegt" at bounding box center [474, 379] width 126 height 30
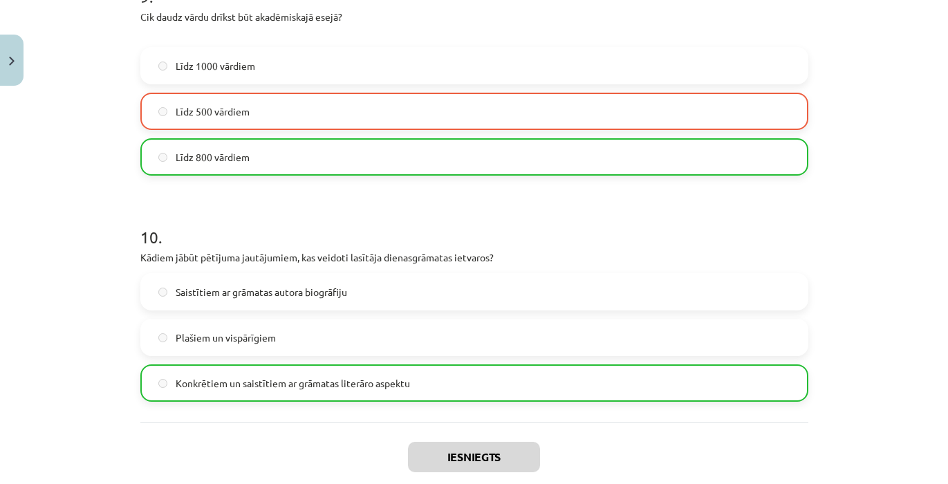
scroll to position [2265, 0]
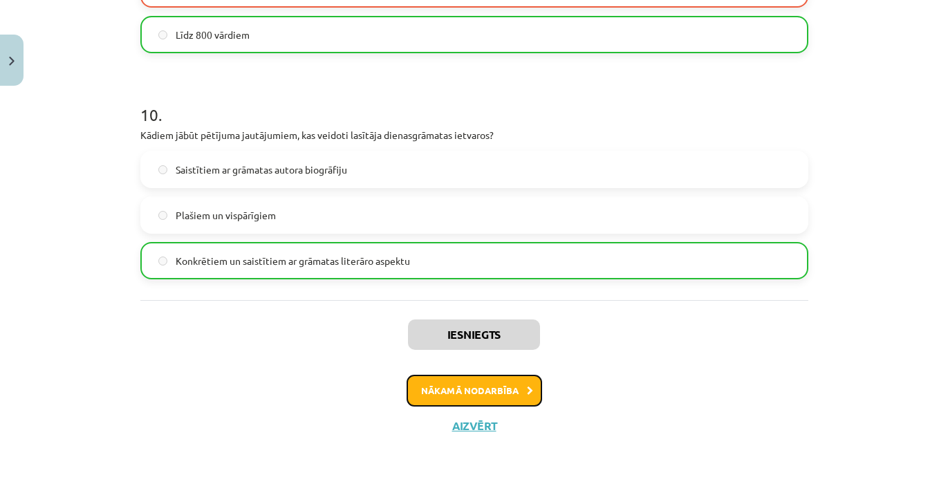
click at [483, 389] on button "Nākamā nodarbība" at bounding box center [473, 391] width 135 height 32
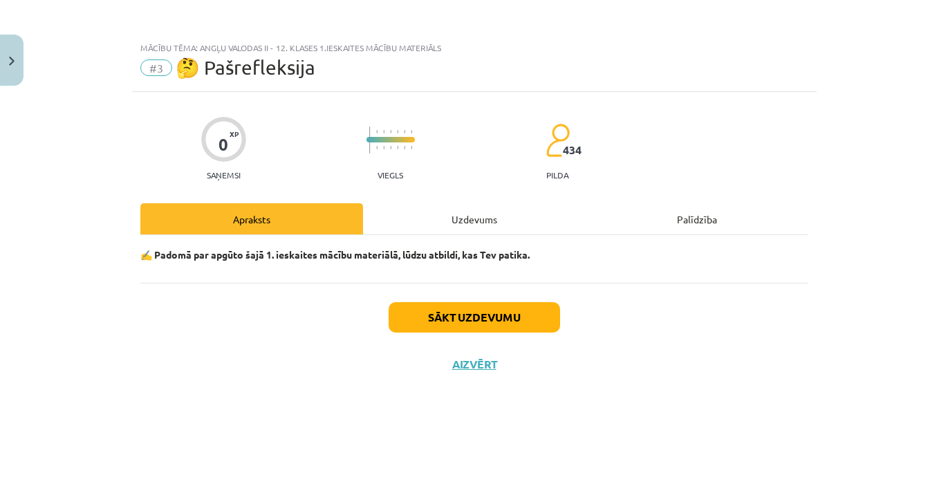
scroll to position [0, 0]
click at [482, 315] on button "Sākt uzdevumu" at bounding box center [474, 317] width 171 height 30
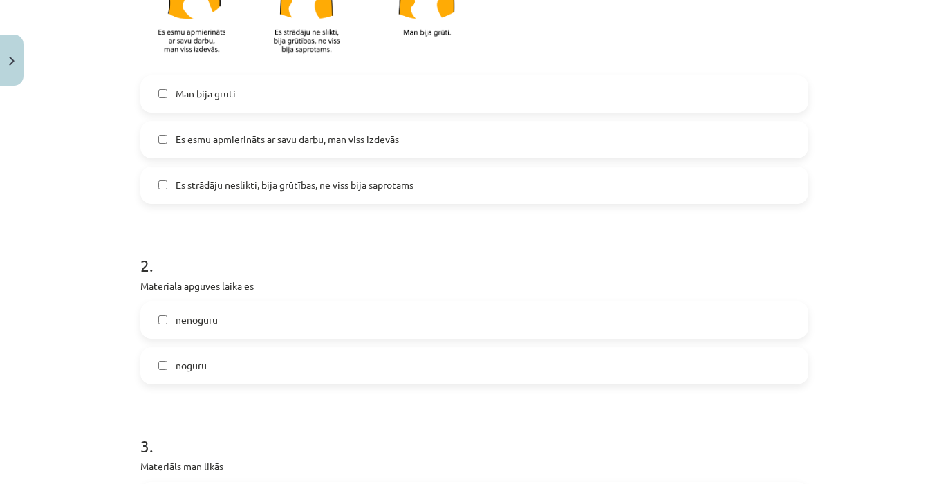
scroll to position [415, 0]
click at [388, 135] on span "Es esmu apmierināts ar savu darbu, man viss izdevās" at bounding box center [287, 138] width 223 height 15
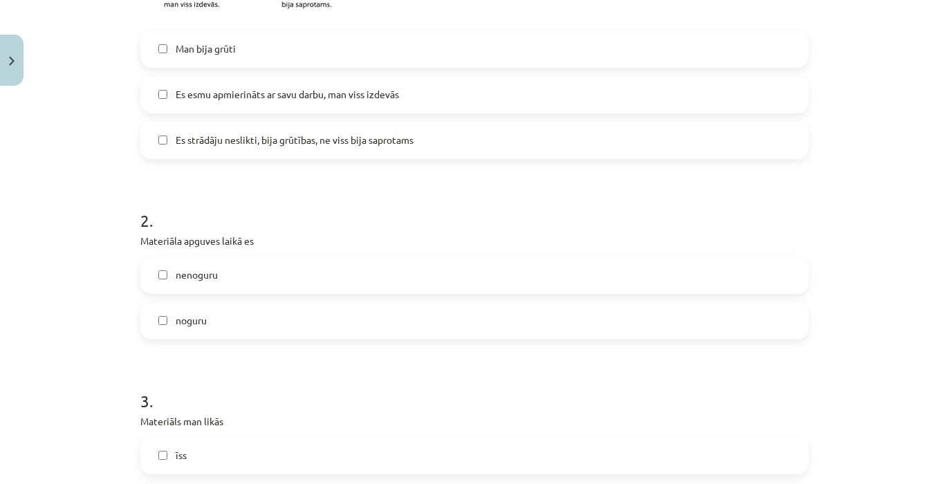
scroll to position [622, 0]
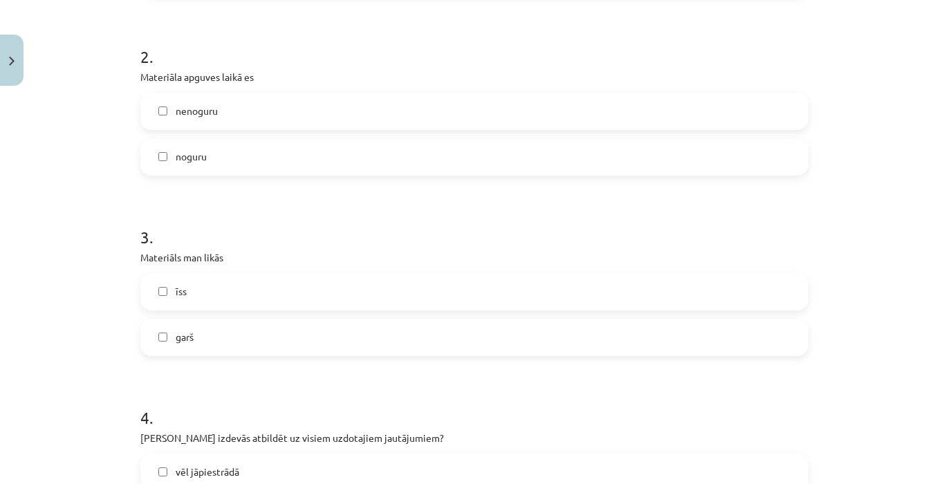
click at [274, 116] on label "nenoguru" at bounding box center [474, 111] width 665 height 35
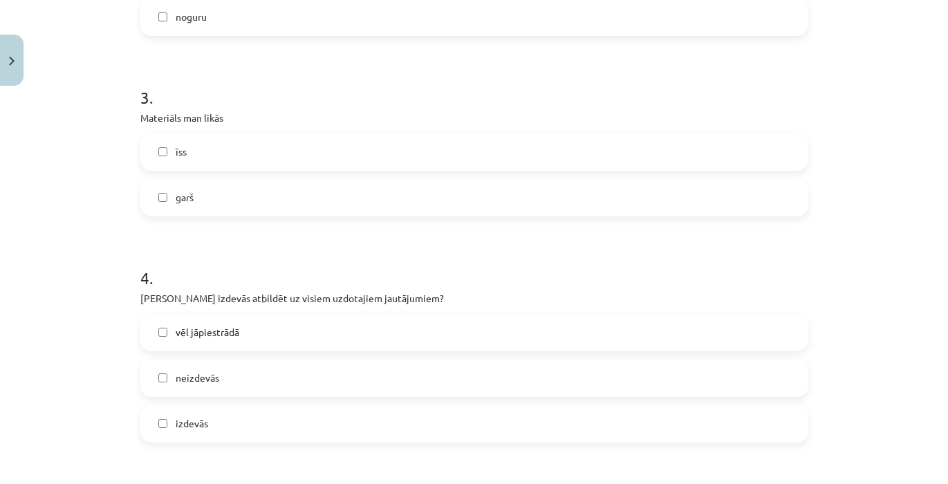
scroll to position [760, 0]
click at [224, 137] on label "īss" at bounding box center [474, 153] width 665 height 35
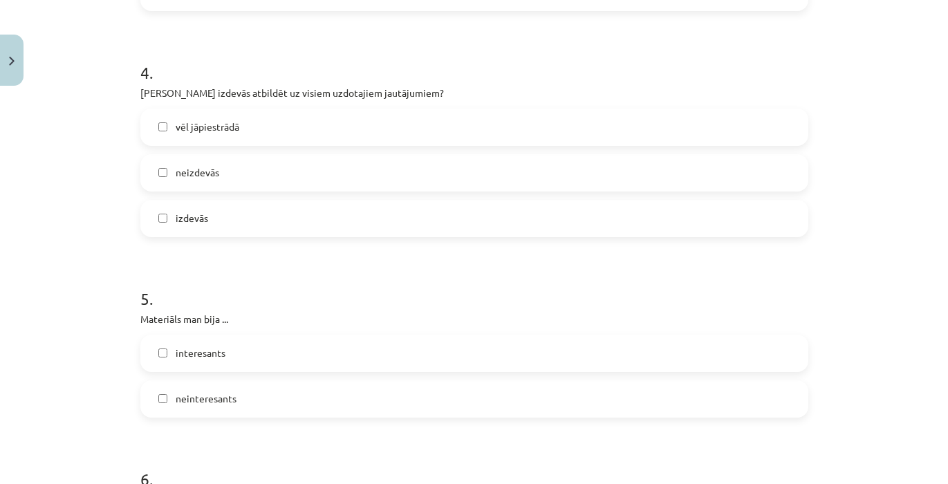
scroll to position [968, 0]
click at [247, 130] on label "vēl jāpiestrādā" at bounding box center [474, 126] width 665 height 35
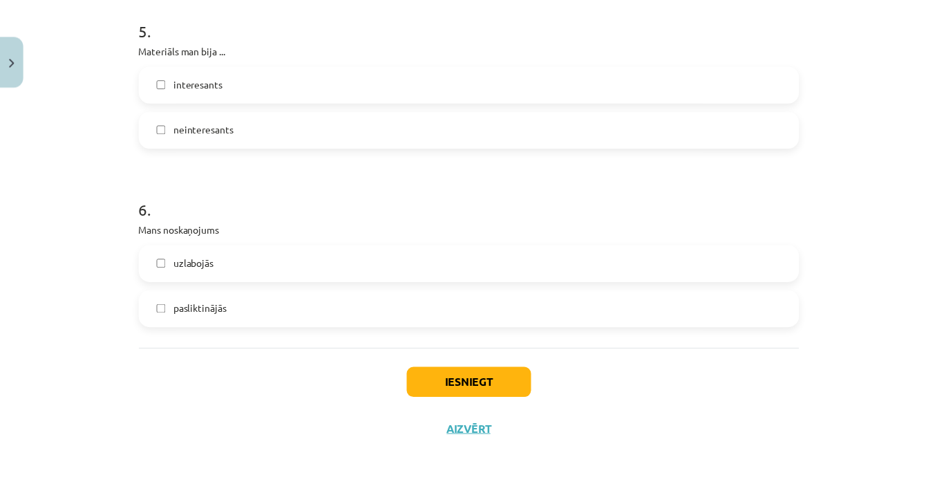
scroll to position [1242, 0]
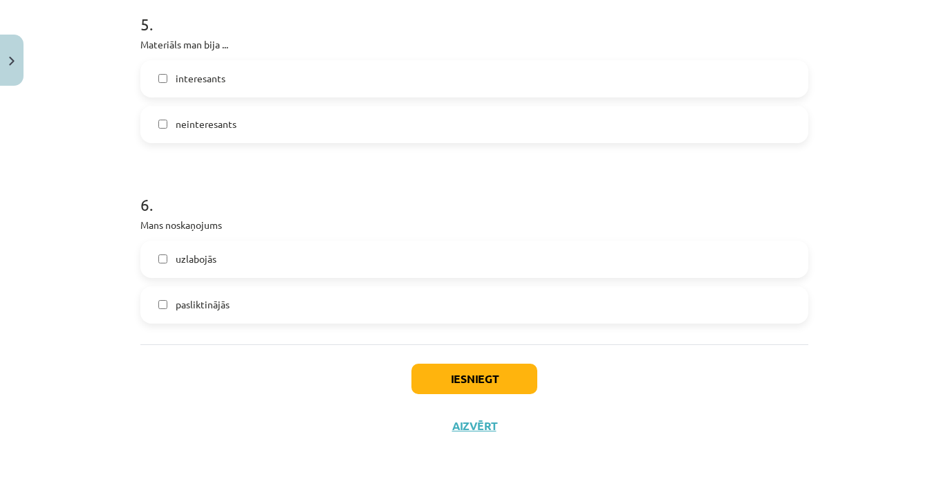
drag, startPoint x: 251, startPoint y: 82, endPoint x: 258, endPoint y: 88, distance: 9.8
click at [258, 88] on label "interesants" at bounding box center [474, 79] width 665 height 35
click at [476, 384] on button "Iesniegt" at bounding box center [474, 379] width 126 height 30
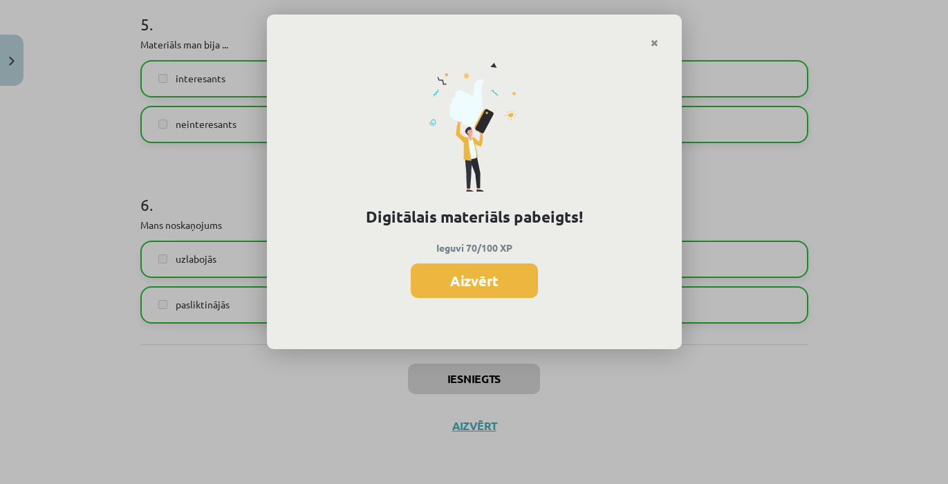
click at [480, 301] on div "Digitālais materiāls pabeigts! Ieguvi 70/100 XP Aizvērt" at bounding box center [474, 198] width 415 height 301
click at [476, 275] on button "Aizvērt" at bounding box center [474, 280] width 127 height 35
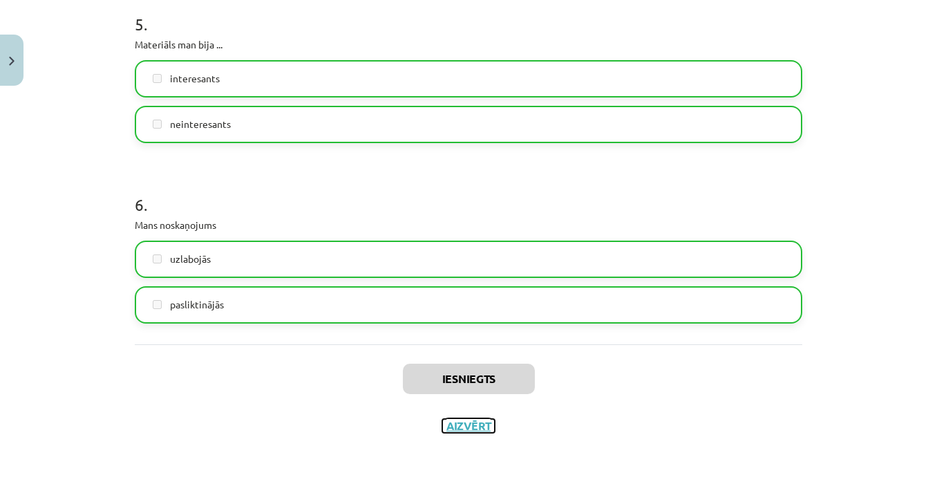
click at [480, 431] on button "Aizvērt" at bounding box center [468, 426] width 53 height 14
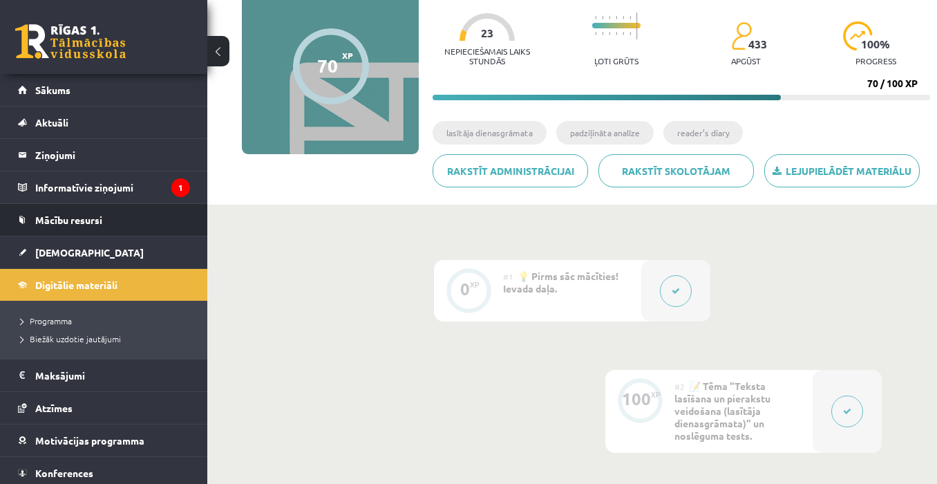
scroll to position [207, 0]
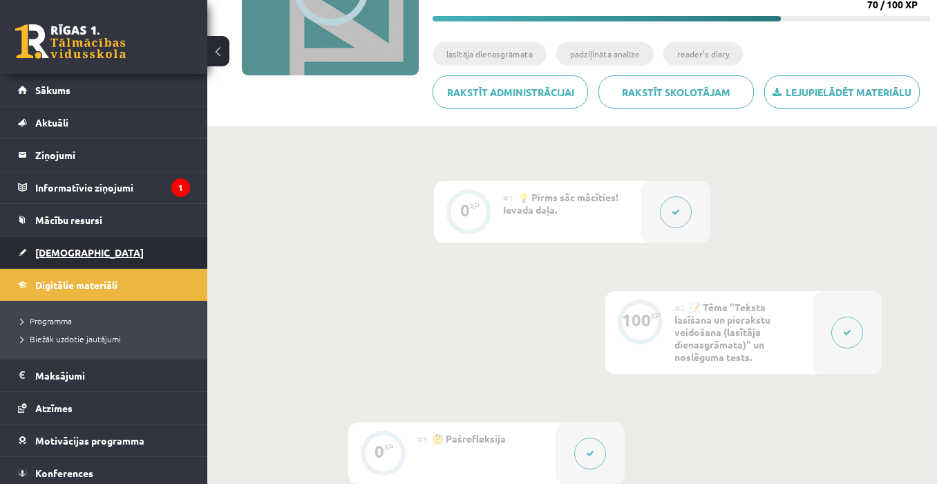
click at [89, 251] on link "[DEMOGRAPHIC_DATA]" at bounding box center [104, 252] width 172 height 32
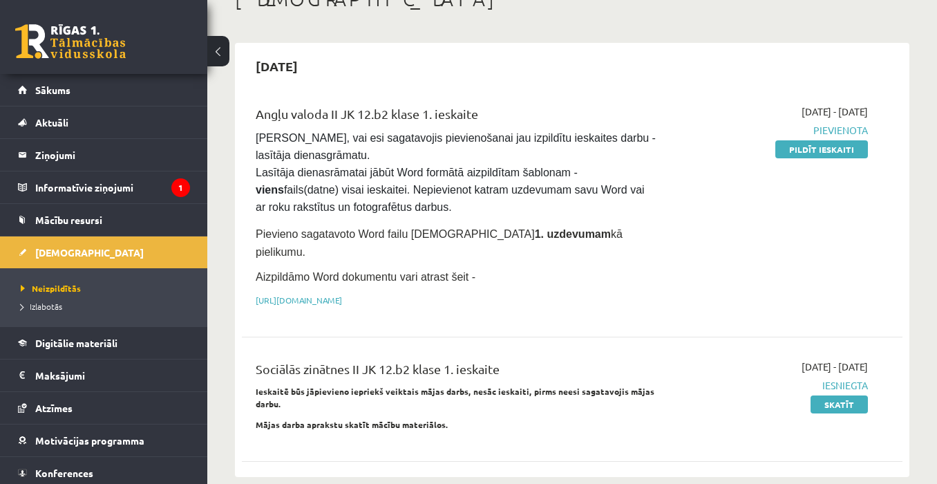
scroll to position [69, 0]
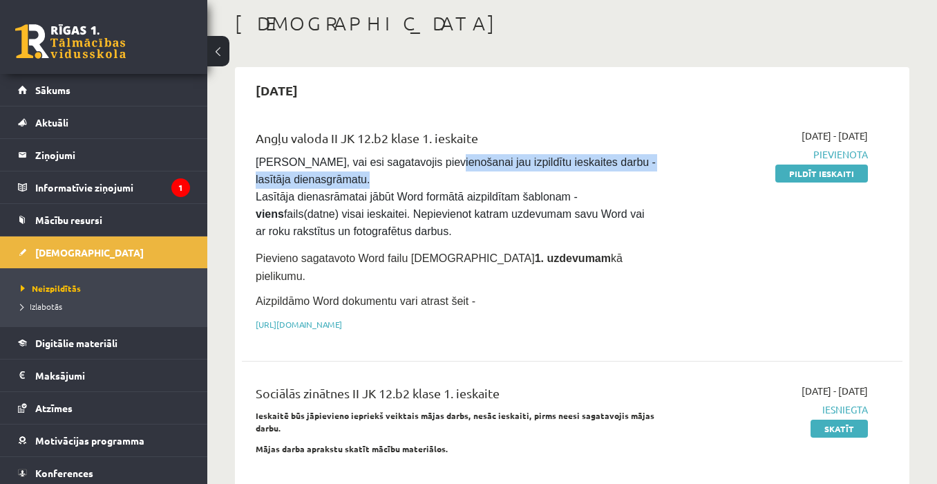
drag, startPoint x: 385, startPoint y: 171, endPoint x: 362, endPoint y: 180, distance: 24.9
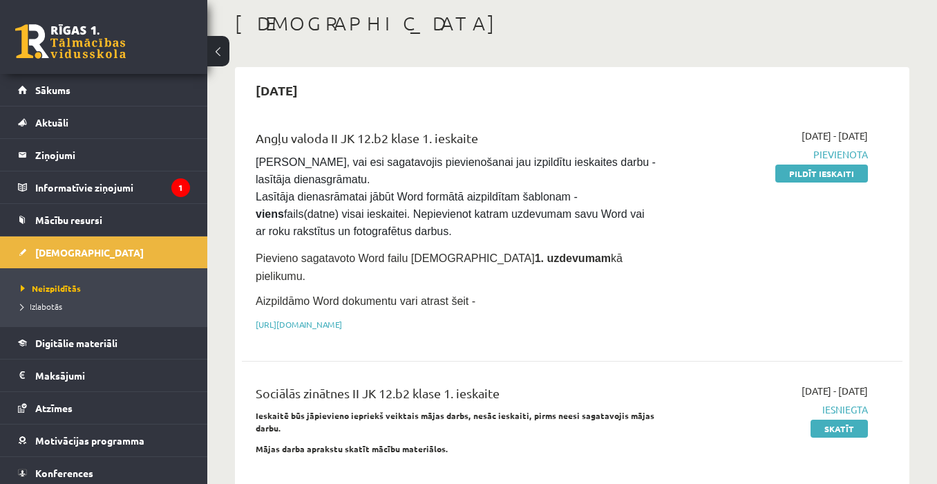
drag, startPoint x: 362, startPoint y: 180, endPoint x: 355, endPoint y: 191, distance: 13.6
click at [355, 191] on span "[PERSON_NAME], vai esi sagatavojis pievienošanai jau izpildītu ieskaites darbu …" at bounding box center [457, 196] width 403 height 81
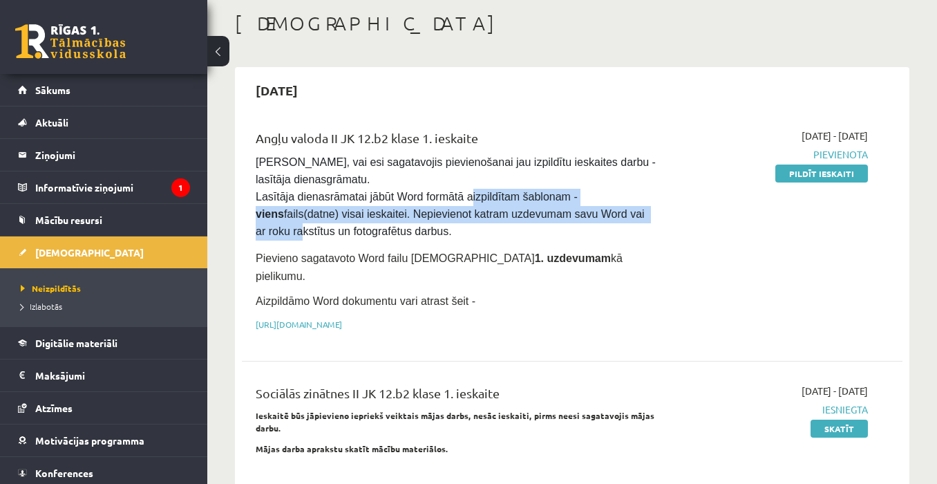
drag, startPoint x: 459, startPoint y: 190, endPoint x: 553, endPoint y: 214, distance: 97.1
click at [553, 214] on span "[PERSON_NAME], vai esi sagatavojis pievienošanai jau izpildītu ieskaites darbu …" at bounding box center [457, 196] width 403 height 81
click at [342, 319] on link "[URL][DOMAIN_NAME]" at bounding box center [299, 324] width 86 height 11
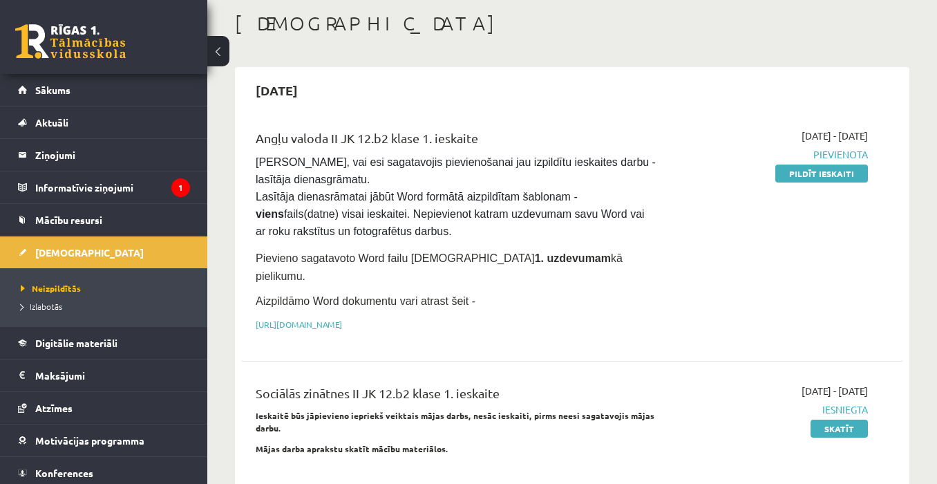
click at [530, 78] on div "[DATE]" at bounding box center [572, 90] width 661 height 32
click at [338, 216] on pre "[PERSON_NAME], vai esi sagatavojis pievienošanai jau izpildītu ieskaites darbu …" at bounding box center [457, 197] width 402 height 86
drag, startPoint x: 336, startPoint y: 219, endPoint x: 423, endPoint y: 428, distance: 226.2
click at [423, 443] on strong "Mājas darba aprakstu skatīt mācību materiālos." at bounding box center [352, 448] width 193 height 11
